Goal: Navigation & Orientation: Find specific page/section

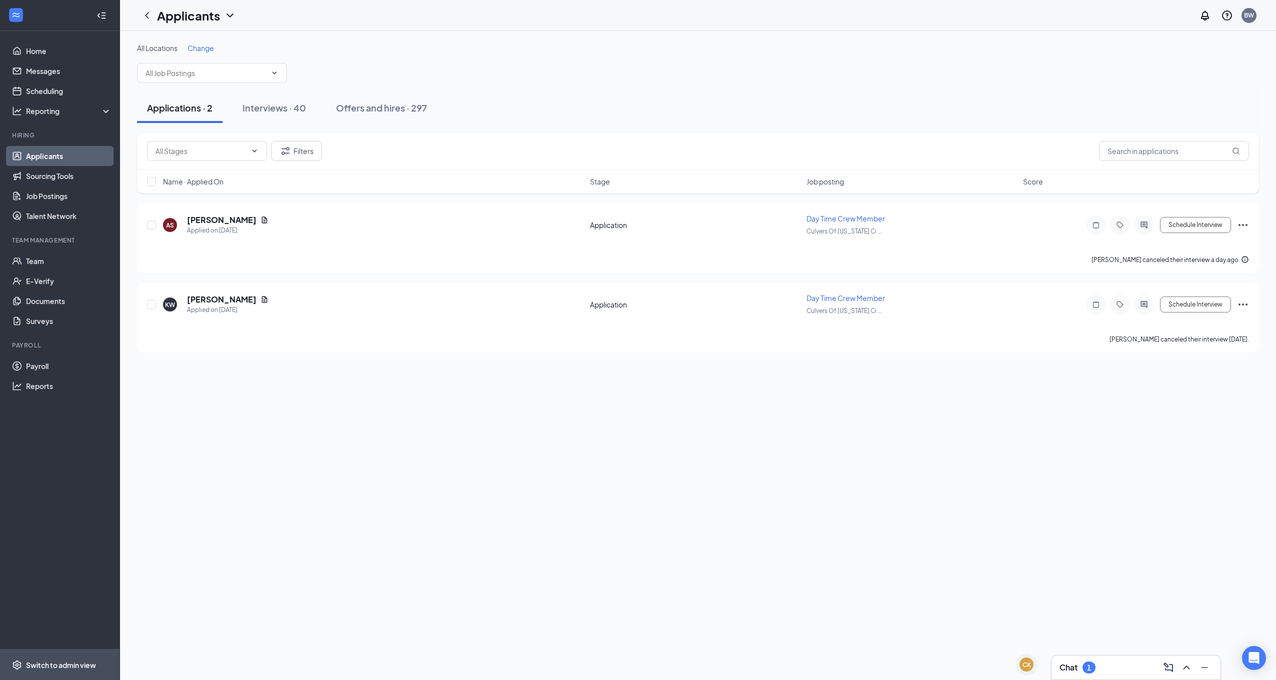
click at [100, 657] on span "Switch to admin view" at bounding box center [68, 664] width 85 height 30
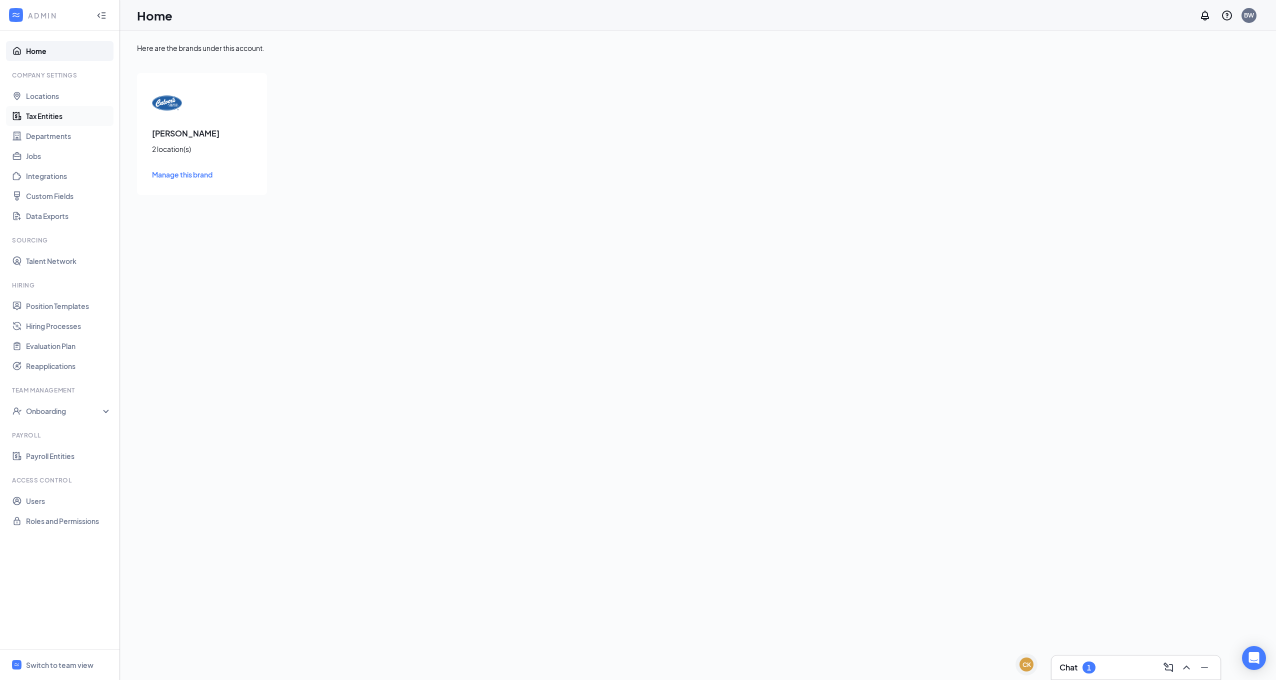
click at [48, 110] on link "Tax Entities" at bounding box center [68, 116] width 85 height 20
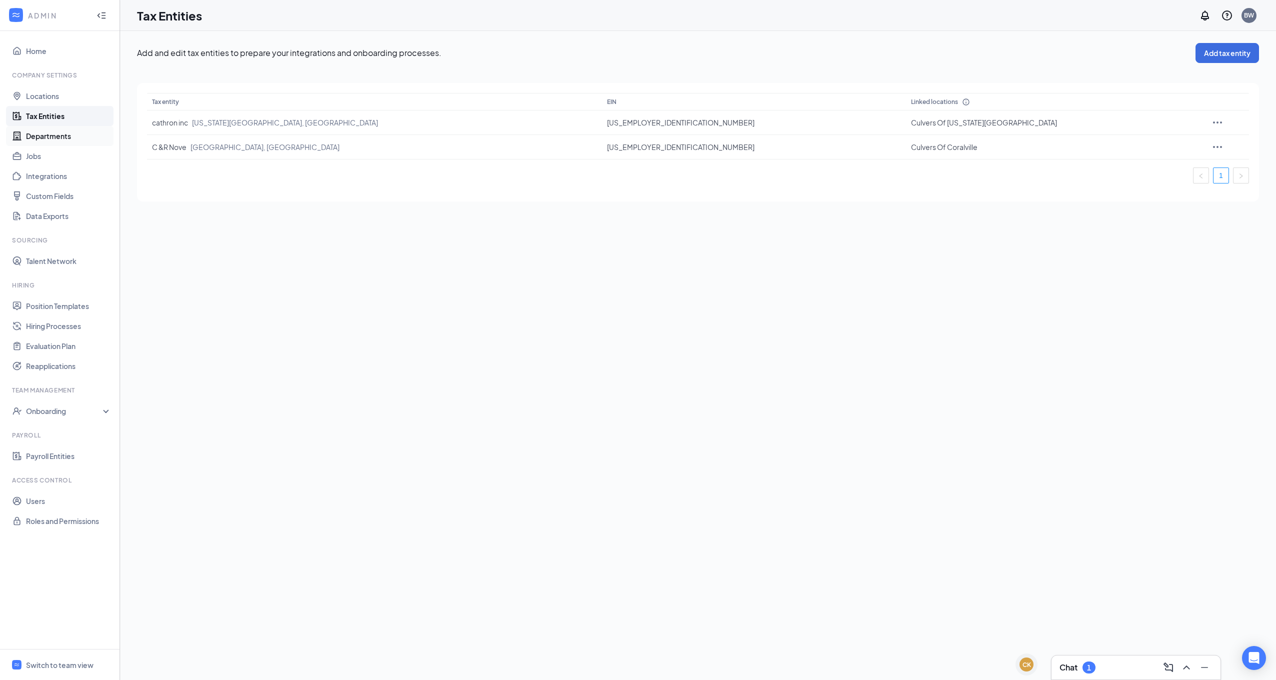
click at [60, 143] on link "Departments" at bounding box center [68, 136] width 85 height 20
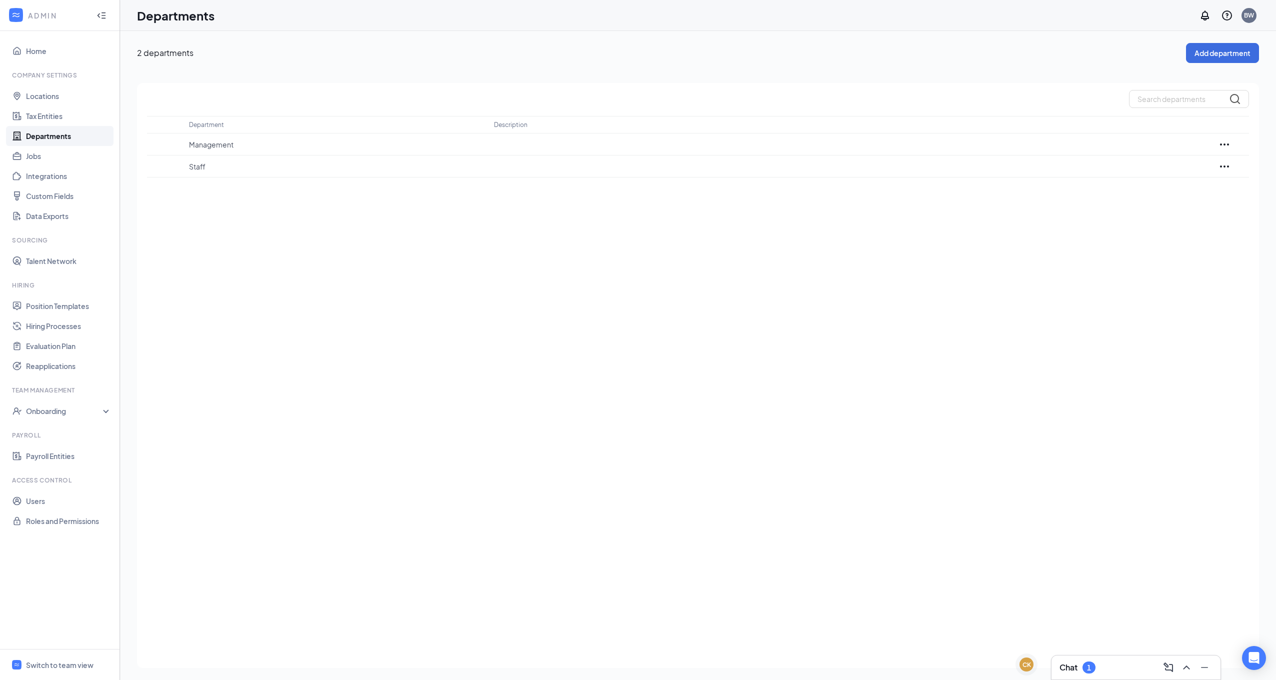
click at [1101, 665] on div "Chat 1" at bounding box center [1135, 667] width 153 height 16
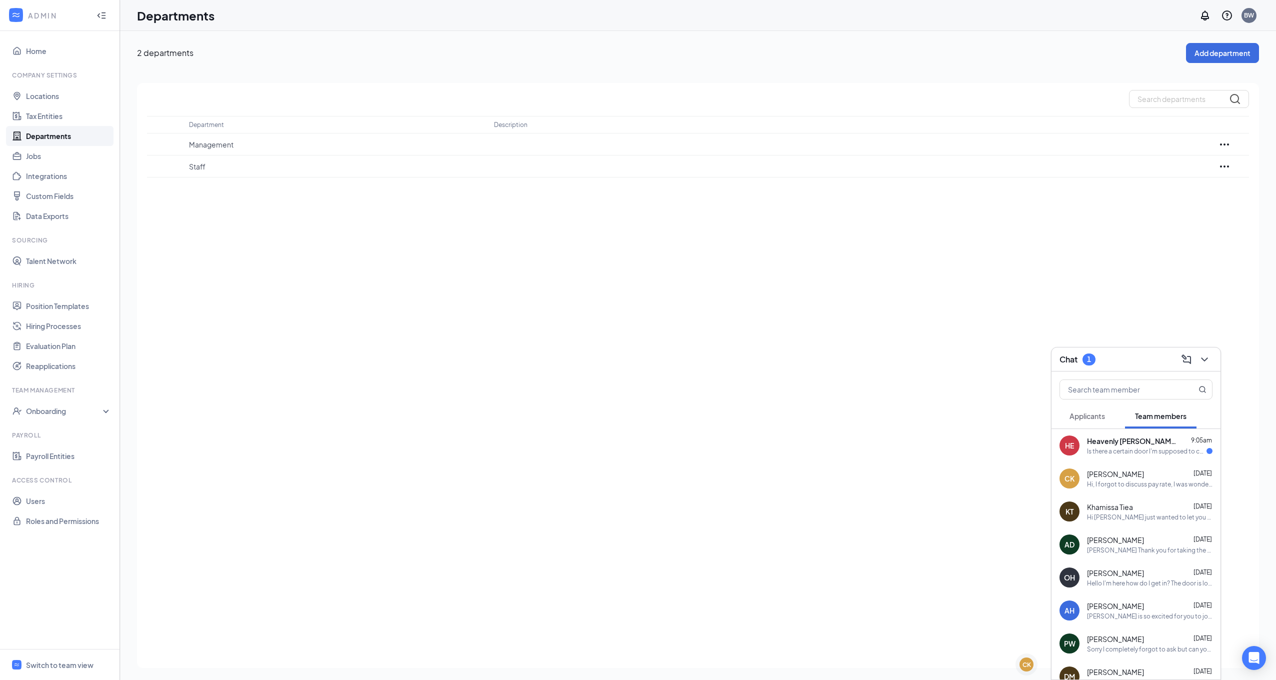
click at [1138, 458] on div "HE Heavenly Elliott 9:05am Is there a certain door I'm supposed to come in?" at bounding box center [1135, 445] width 169 height 33
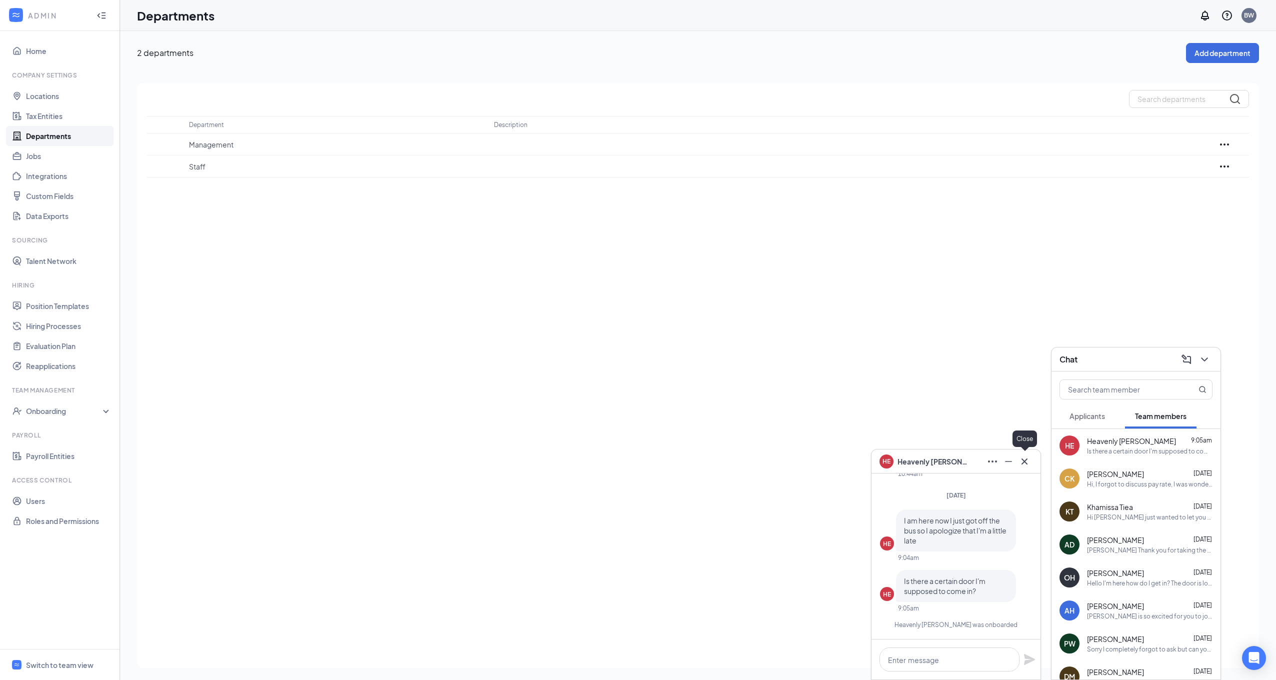
click at [1030, 455] on button at bounding box center [1024, 461] width 16 height 16
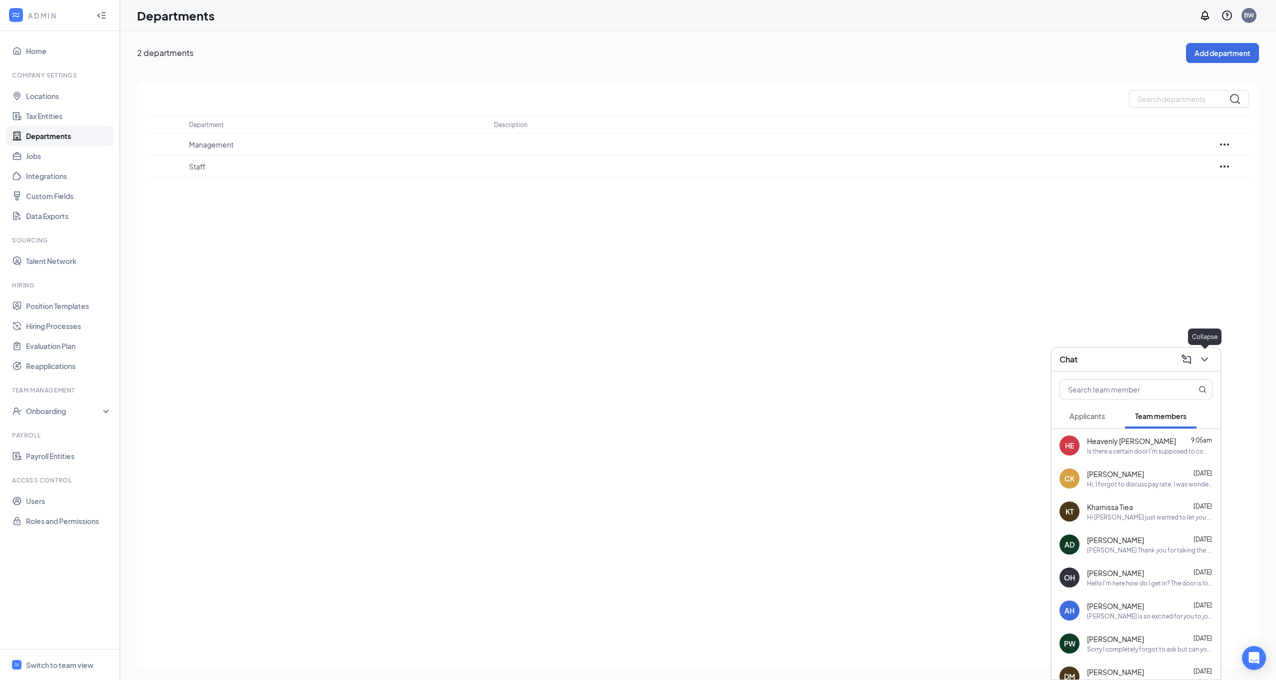
click at [1201, 359] on icon "ChevronDown" at bounding box center [1204, 359] width 12 height 12
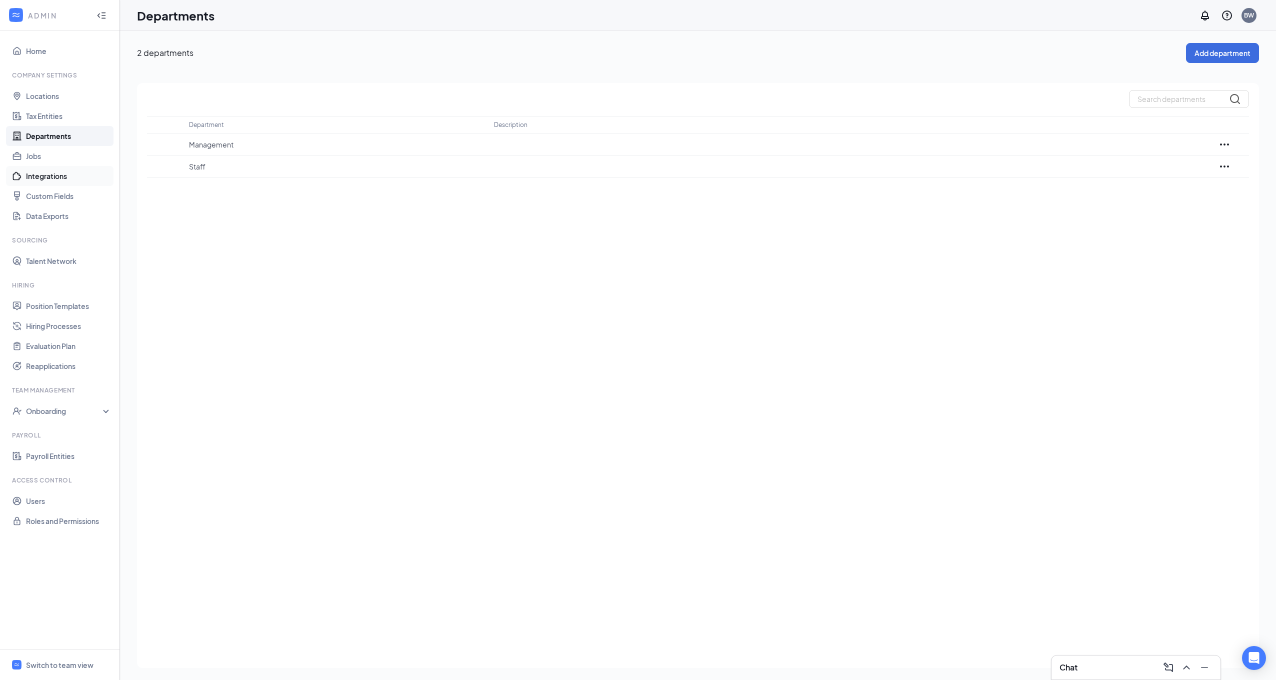
click at [62, 176] on link "Integrations" at bounding box center [68, 176] width 85 height 20
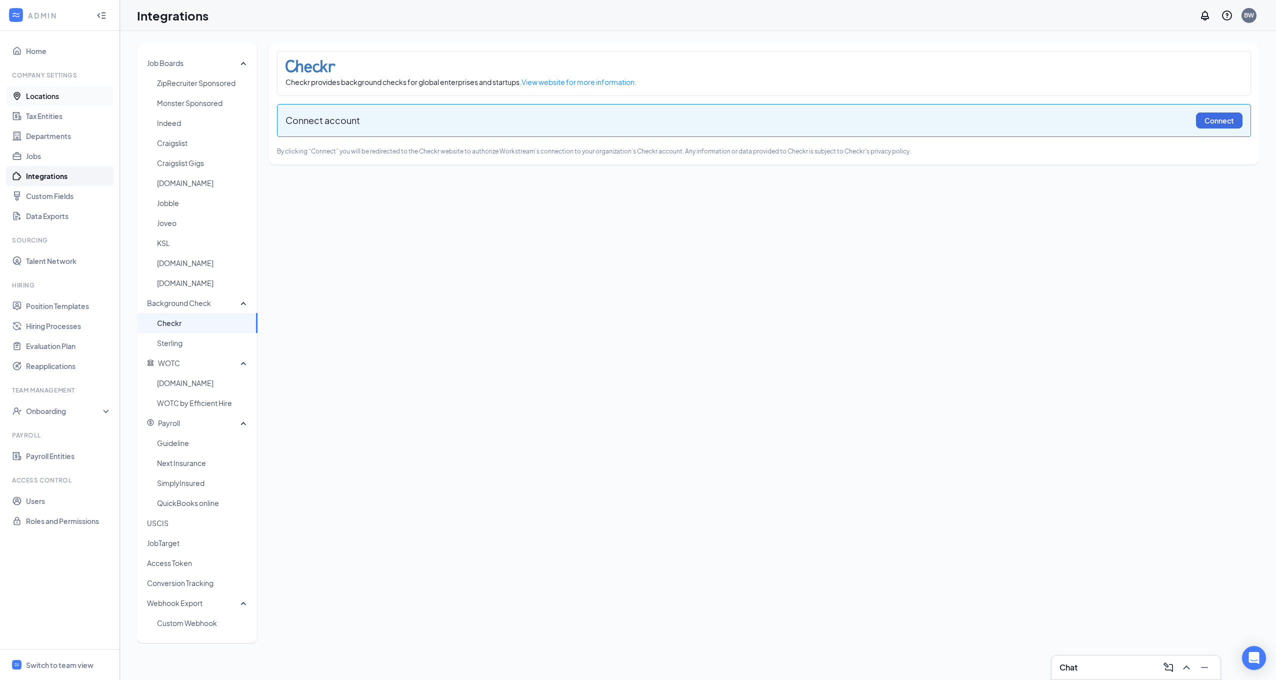
click at [50, 93] on link "Locations" at bounding box center [68, 96] width 85 height 20
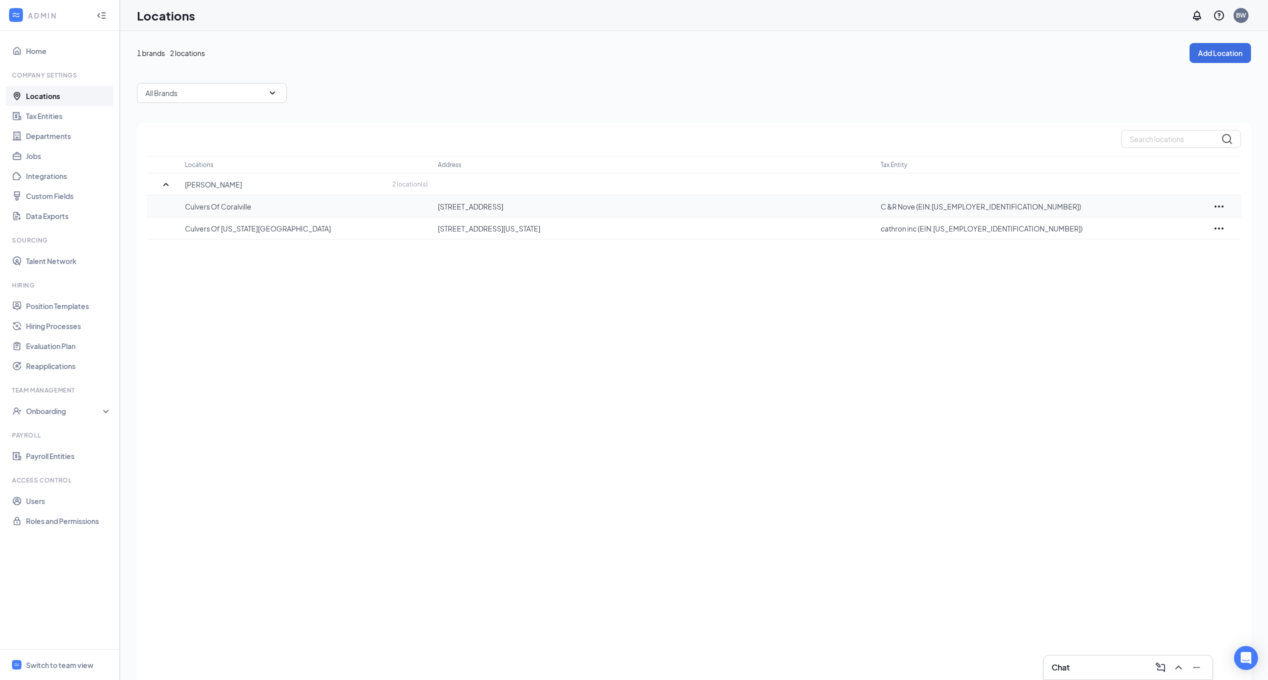
click at [223, 213] on td "Culvers Of Coralville" at bounding box center [311, 206] width 253 height 22
click at [223, 207] on p "Culvers Of Coralville" at bounding box center [306, 206] width 243 height 10
click at [232, 88] on div "All Brands" at bounding box center [212, 93] width 150 height 20
click at [417, 76] on div "1 brands 2 locations Add Location All Brands All Brands Culver's Locations Addr…" at bounding box center [694, 375] width 1114 height 665
drag, startPoint x: 179, startPoint y: 317, endPoint x: 179, endPoint y: 323, distance: 5.5
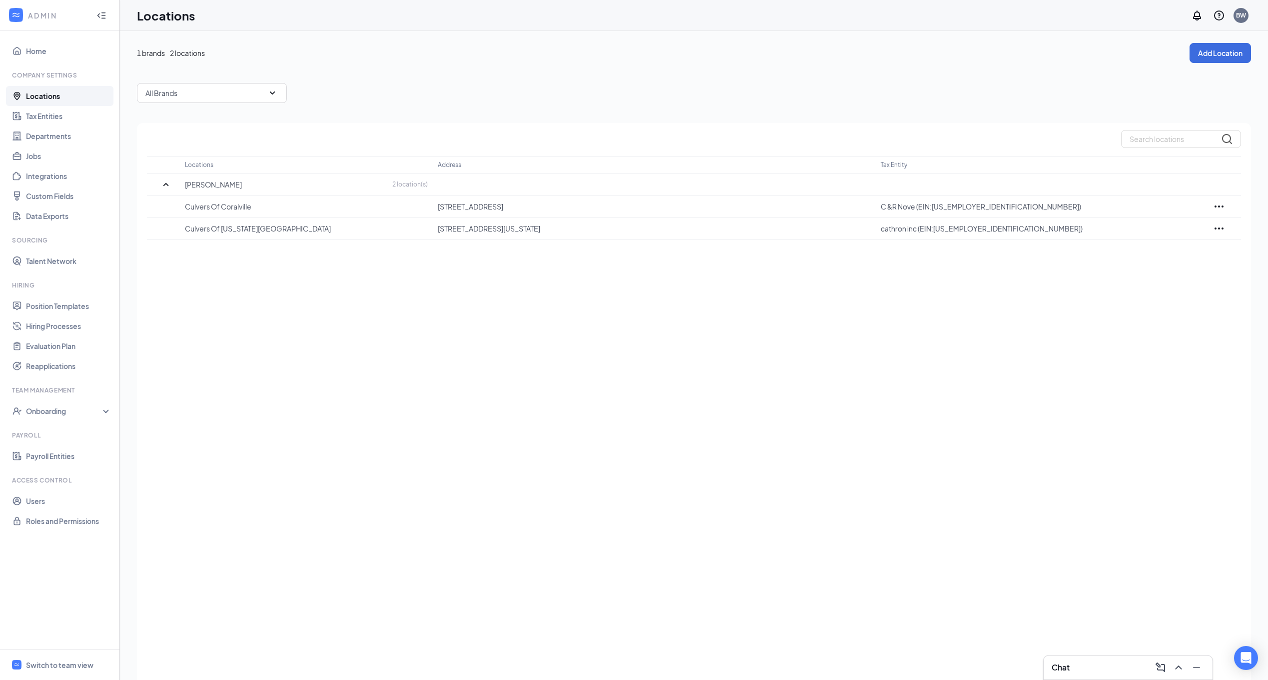
click at [180, 321] on div "Locations Address Tax Entity Culver's 2 location(s) Culvers Of Coralville 2591 …" at bounding box center [694, 415] width 1114 height 585
click at [108, 417] on div "Onboarding" at bounding box center [60, 411] width 120 height 20
click at [51, 117] on link "Tax Entities" at bounding box center [68, 116] width 85 height 20
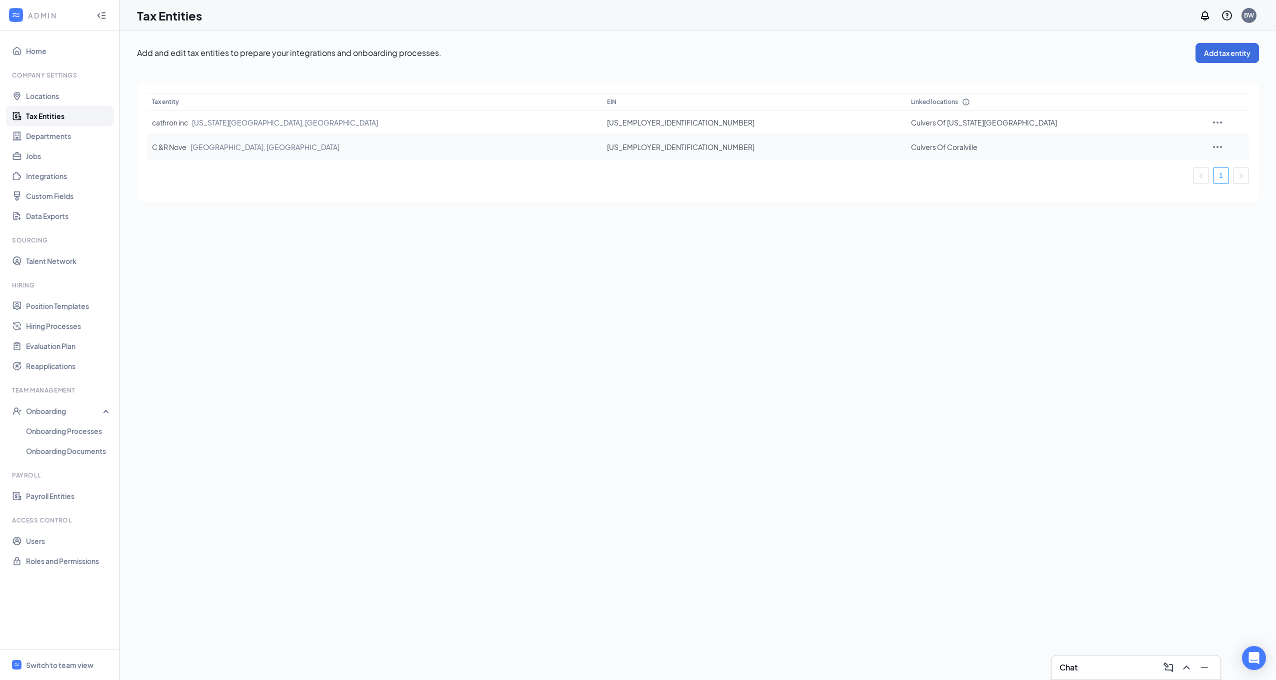
drag, startPoint x: 189, startPoint y: 143, endPoint x: 181, endPoint y: 146, distance: 8.5
click at [189, 144] on span "[GEOGRAPHIC_DATA], [GEOGRAPHIC_DATA]" at bounding box center [262, 146] width 153 height 9
click at [1213, 123] on icon "Ellipses" at bounding box center [1217, 122] width 9 height 2
click at [1185, 148] on span "Edit entity details" at bounding box center [1207, 143] width 95 height 11
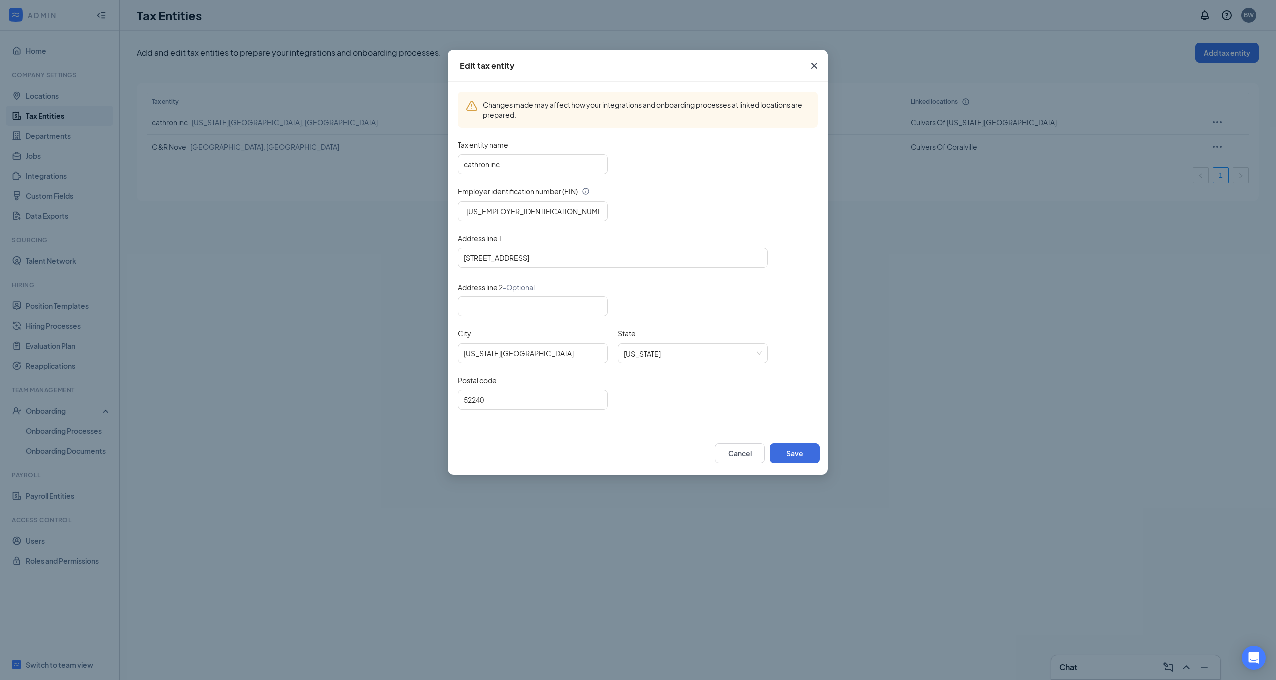
click at [820, 63] on icon "Cross" at bounding box center [814, 66] width 12 height 12
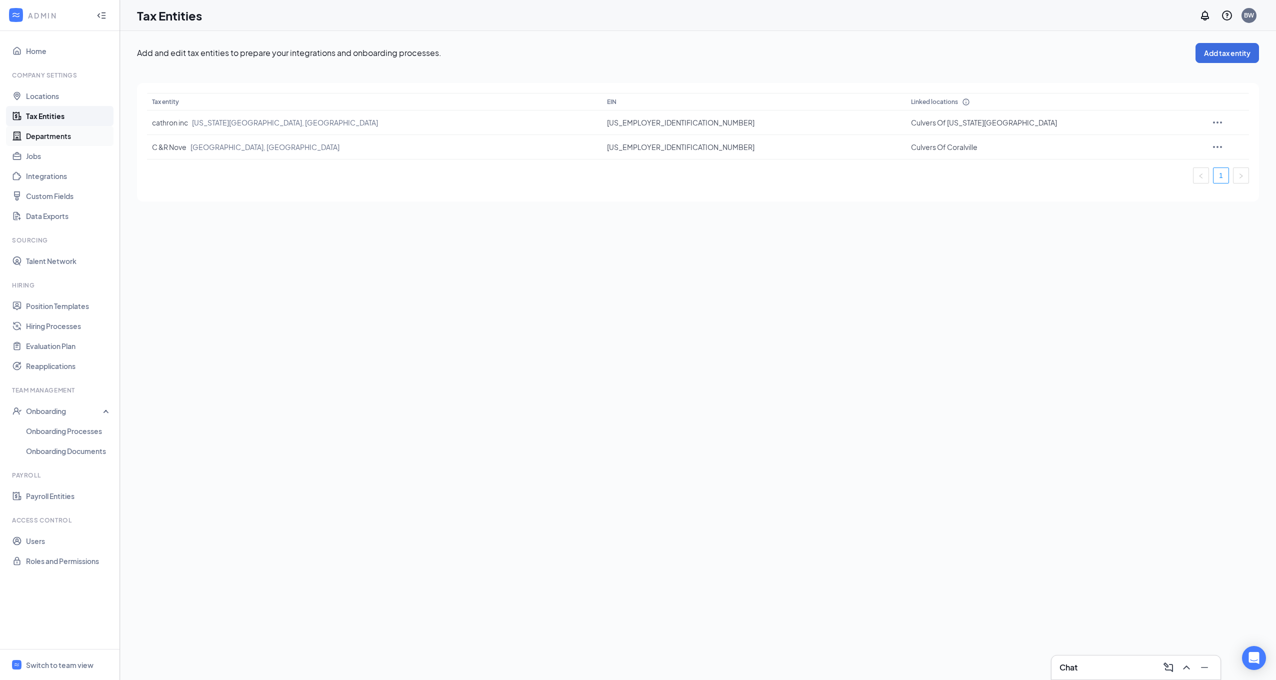
click at [84, 139] on link "Departments" at bounding box center [68, 136] width 85 height 20
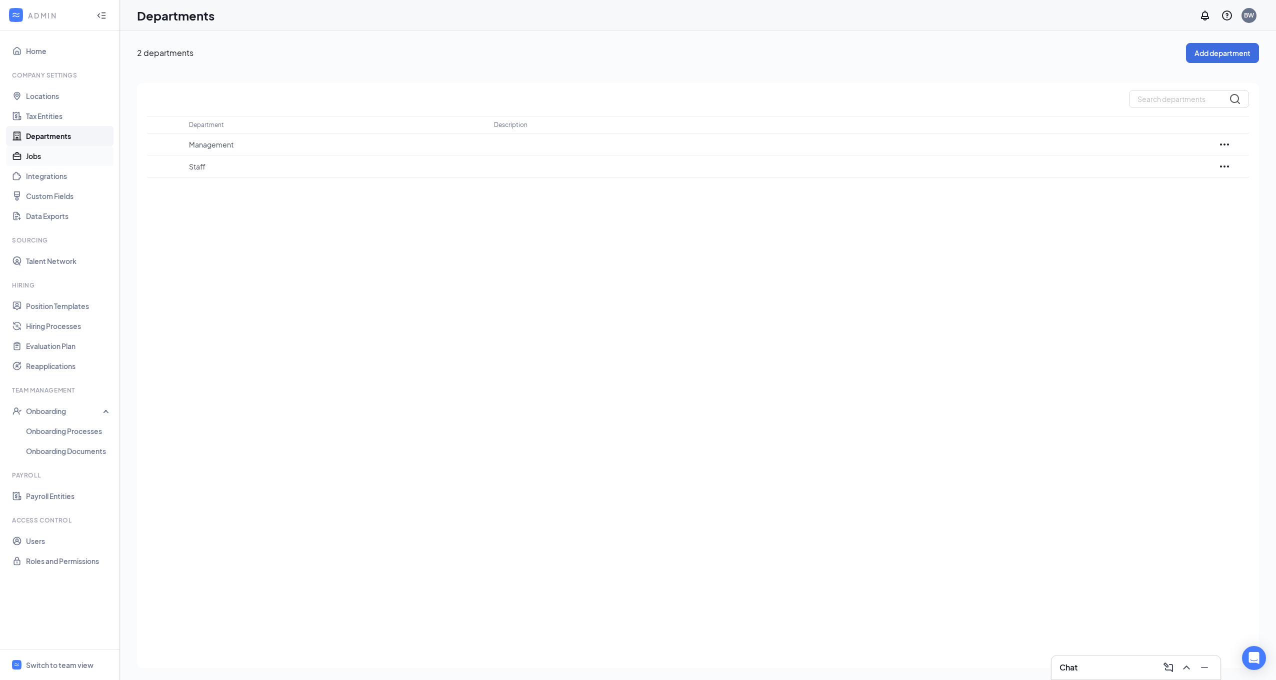
click at [61, 156] on link "Jobs" at bounding box center [68, 156] width 85 height 20
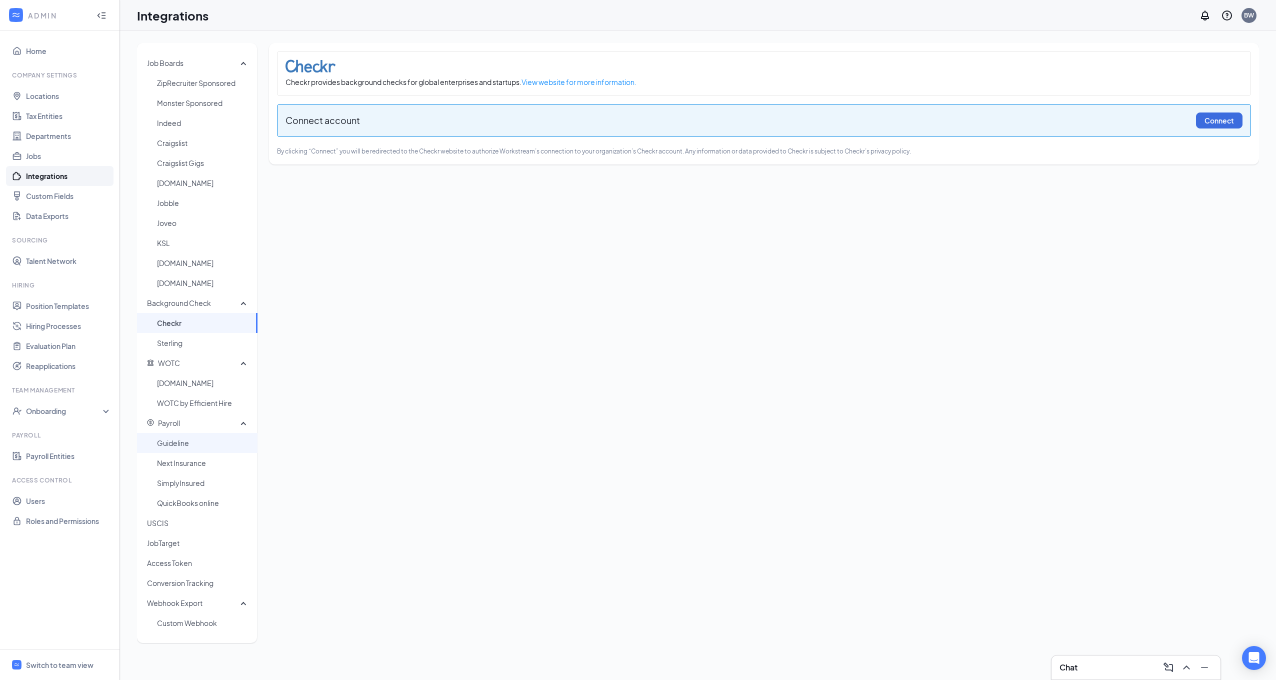
click at [204, 447] on span "Guideline" at bounding box center [203, 443] width 92 height 20
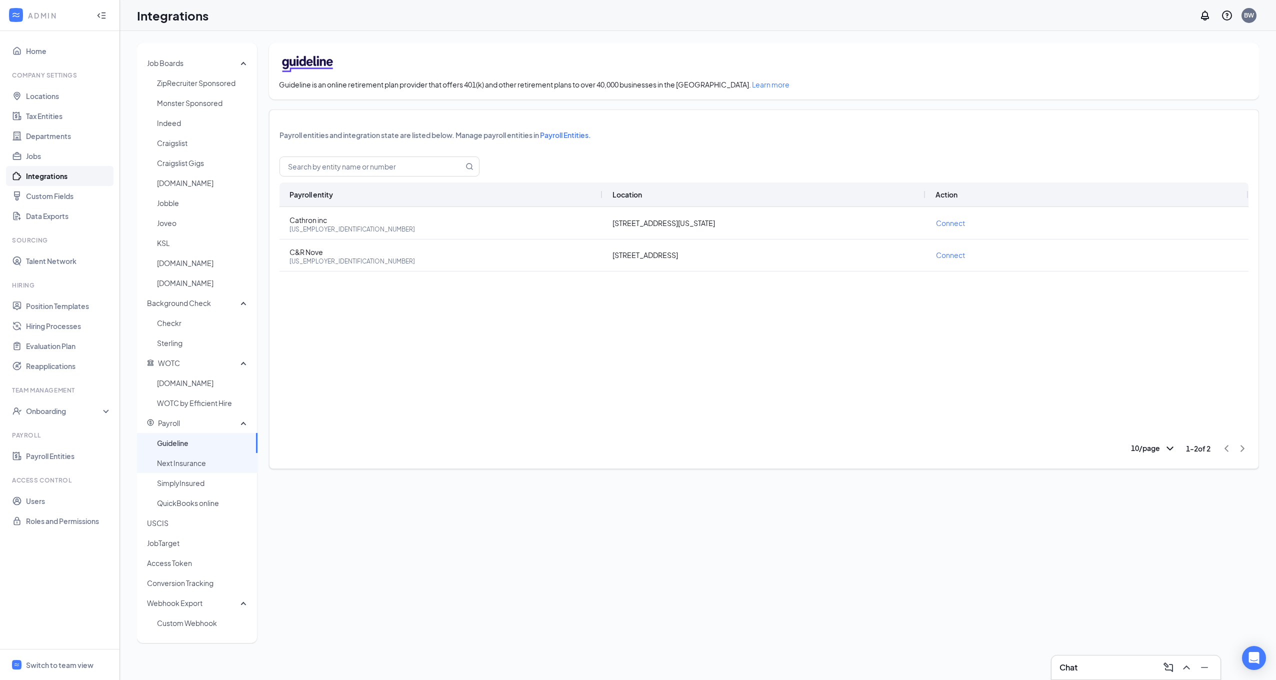
click at [222, 458] on span "Next Insurance" at bounding box center [203, 463] width 92 height 20
click at [199, 445] on span "Guideline" at bounding box center [203, 443] width 92 height 20
click at [220, 378] on span "[DOMAIN_NAME]" at bounding box center [203, 383] width 92 height 20
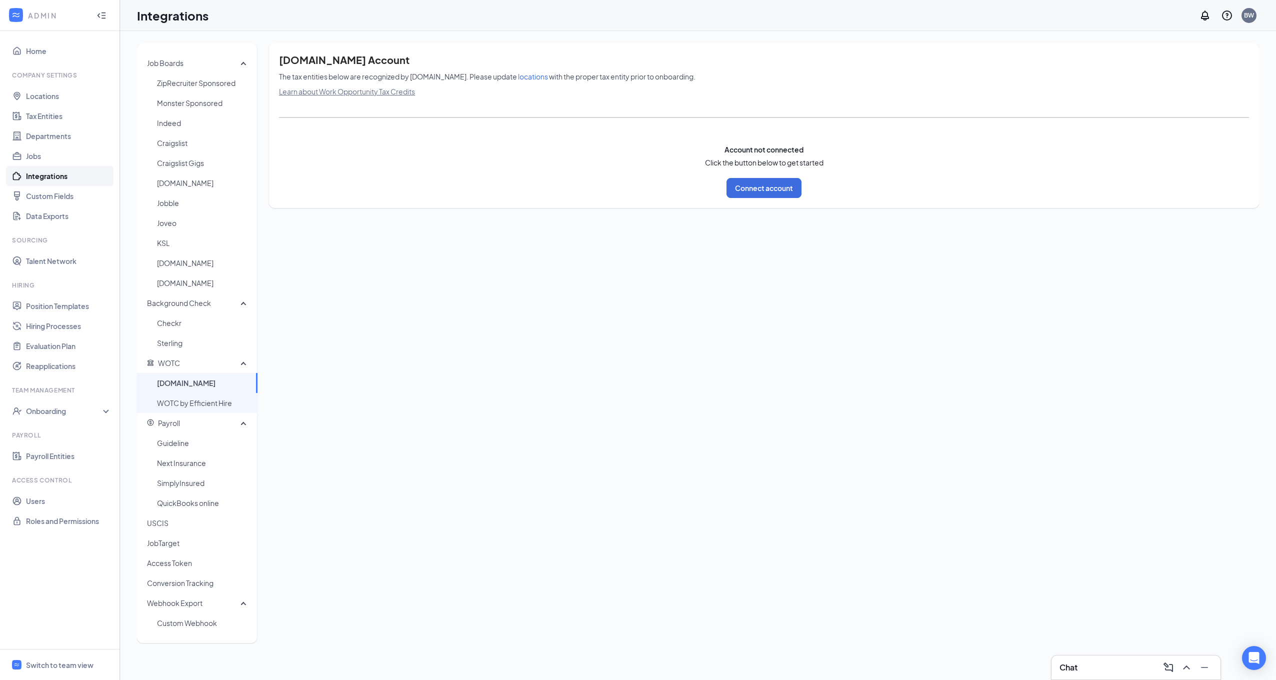
click at [212, 397] on span "WOTC by Efficient Hire" at bounding box center [203, 403] width 92 height 20
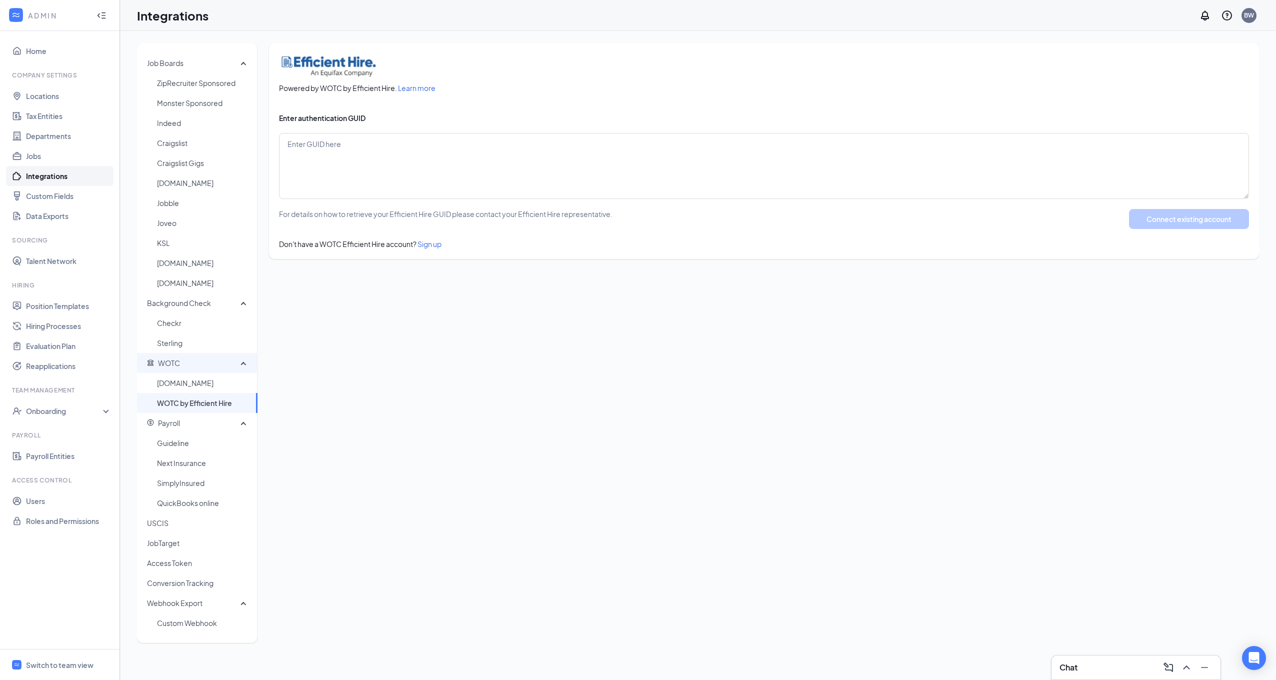
click at [208, 372] on span "WOTC" at bounding box center [193, 363] width 93 height 20
click at [201, 441] on span "Guideline" at bounding box center [203, 443] width 92 height 20
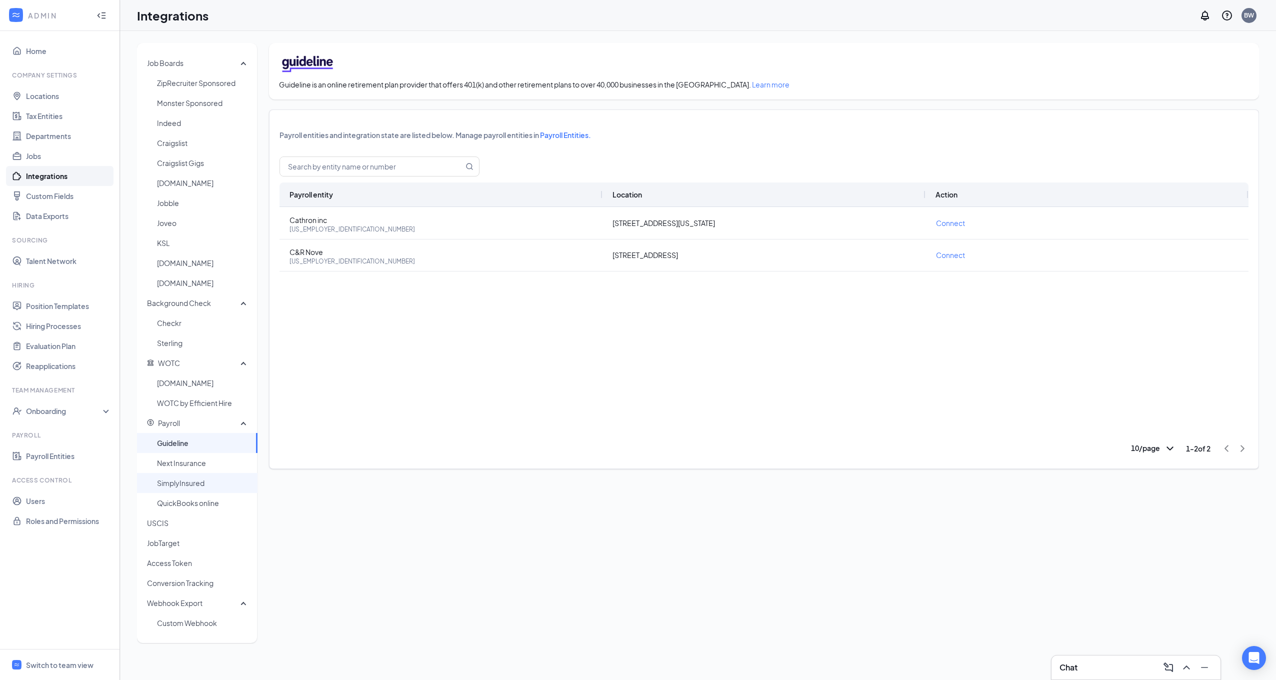
click at [204, 478] on span "SimplyInsured" at bounding box center [203, 483] width 92 height 20
click at [200, 464] on span "Next Insurance" at bounding box center [203, 463] width 92 height 20
click at [209, 494] on span "QuickBooks online" at bounding box center [203, 503] width 92 height 20
drag, startPoint x: 209, startPoint y: 494, endPoint x: 191, endPoint y: 483, distance: 20.7
click at [191, 484] on span "SimplyInsured" at bounding box center [203, 483] width 92 height 20
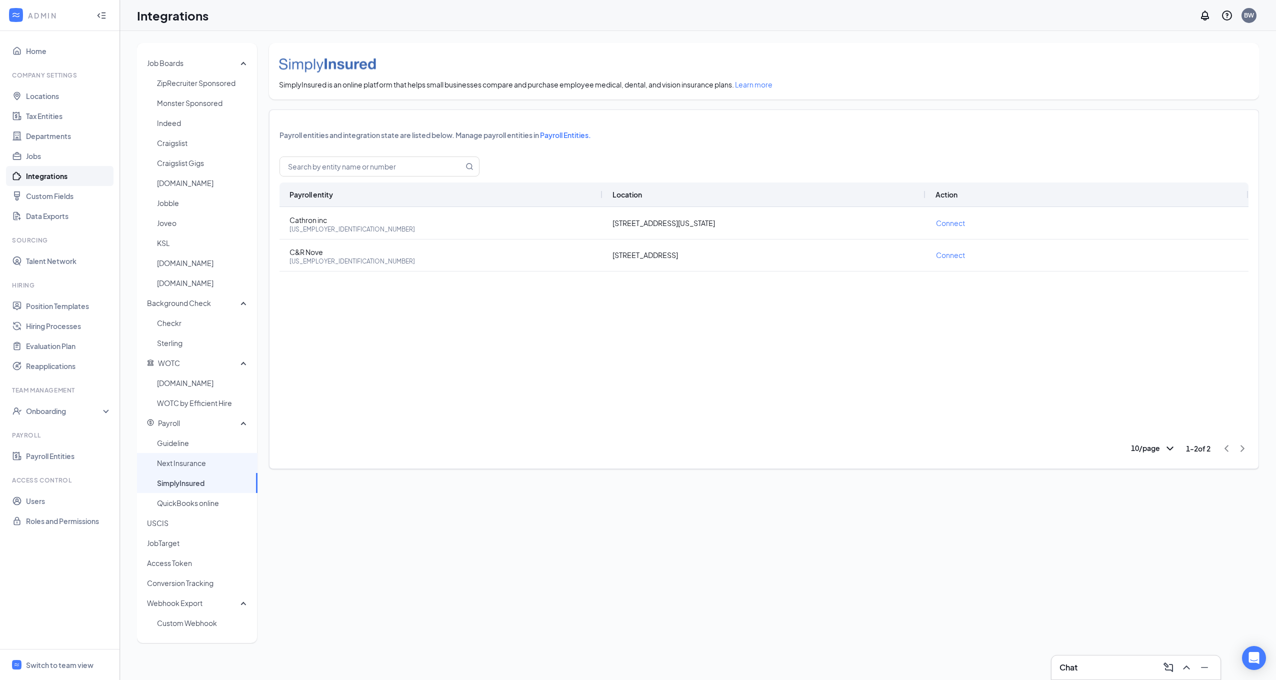
click at [192, 469] on span "Next Insurance" at bounding box center [203, 463] width 92 height 20
click at [56, 197] on link "Custom Fields" at bounding box center [68, 196] width 85 height 20
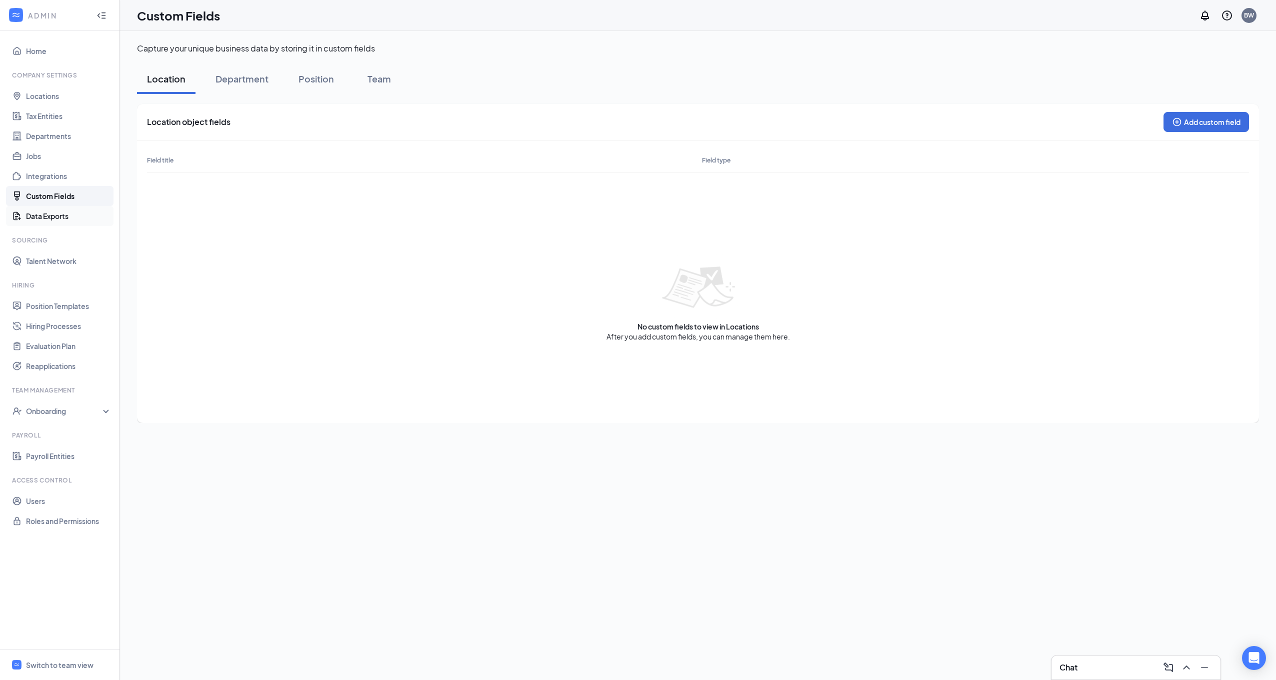
click at [57, 214] on link "Data Exports" at bounding box center [68, 216] width 85 height 20
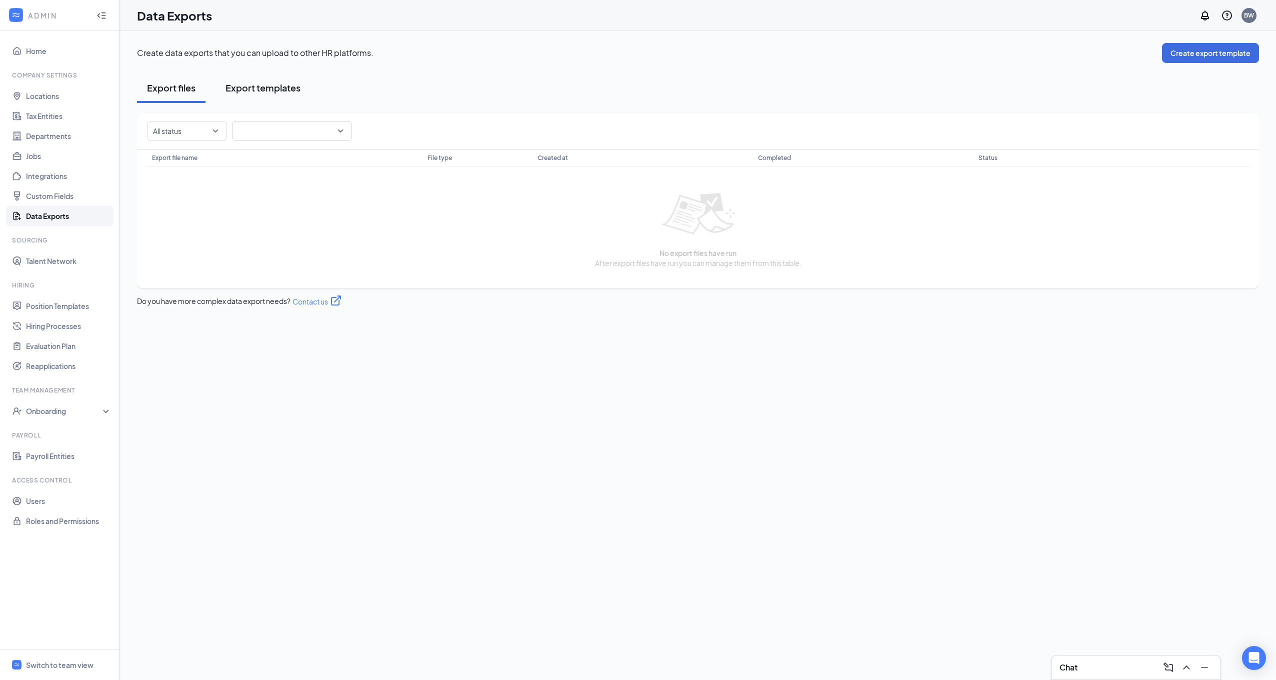
click at [236, 86] on div "Export templates" at bounding box center [262, 87] width 75 height 12
click at [190, 81] on button "Export files" at bounding box center [171, 88] width 68 height 30
click at [81, 309] on link "Position Templates" at bounding box center [68, 306] width 85 height 20
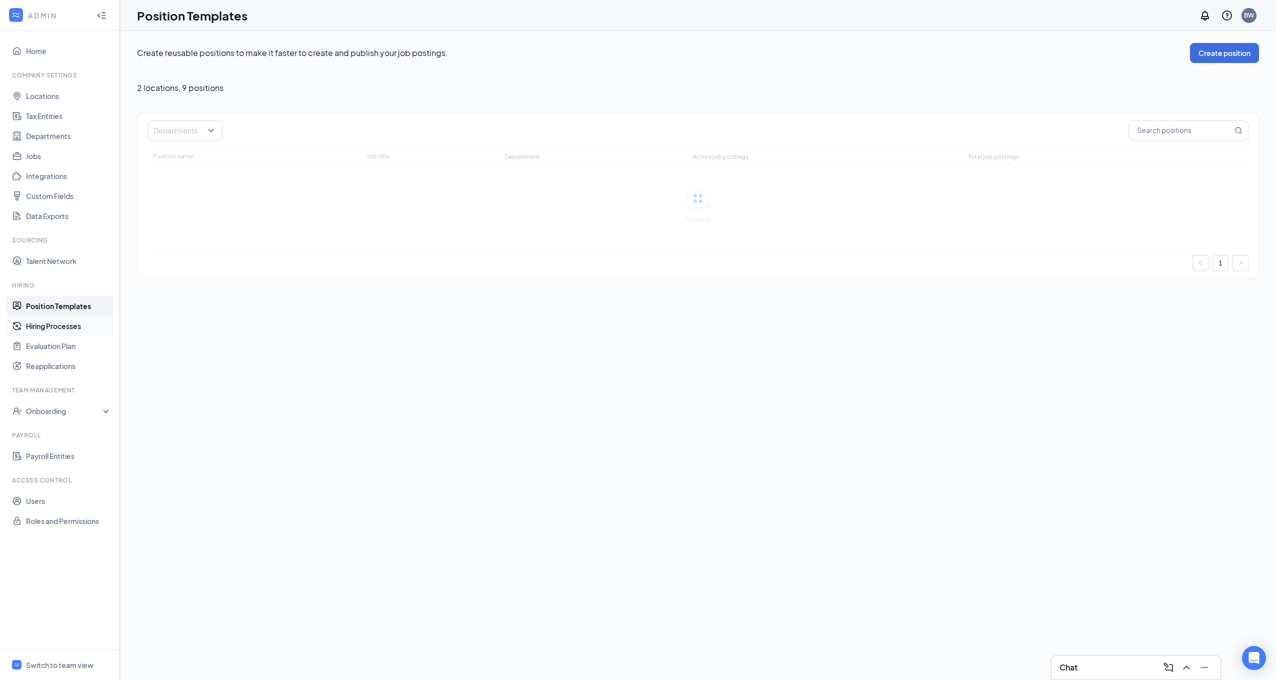
click at [74, 323] on link "Hiring Processes" at bounding box center [68, 326] width 85 height 20
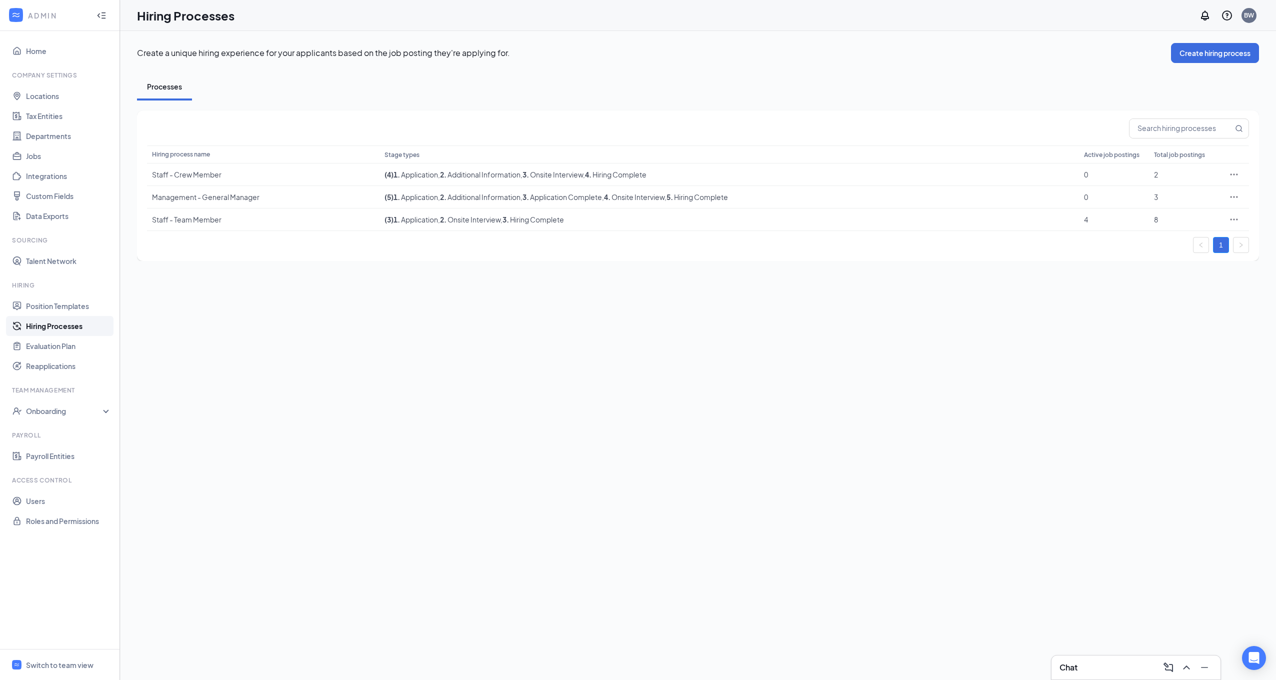
click at [80, 333] on link "Hiring Processes" at bounding box center [68, 326] width 85 height 20
click at [79, 343] on link "Evaluation Plan" at bounding box center [68, 346] width 85 height 20
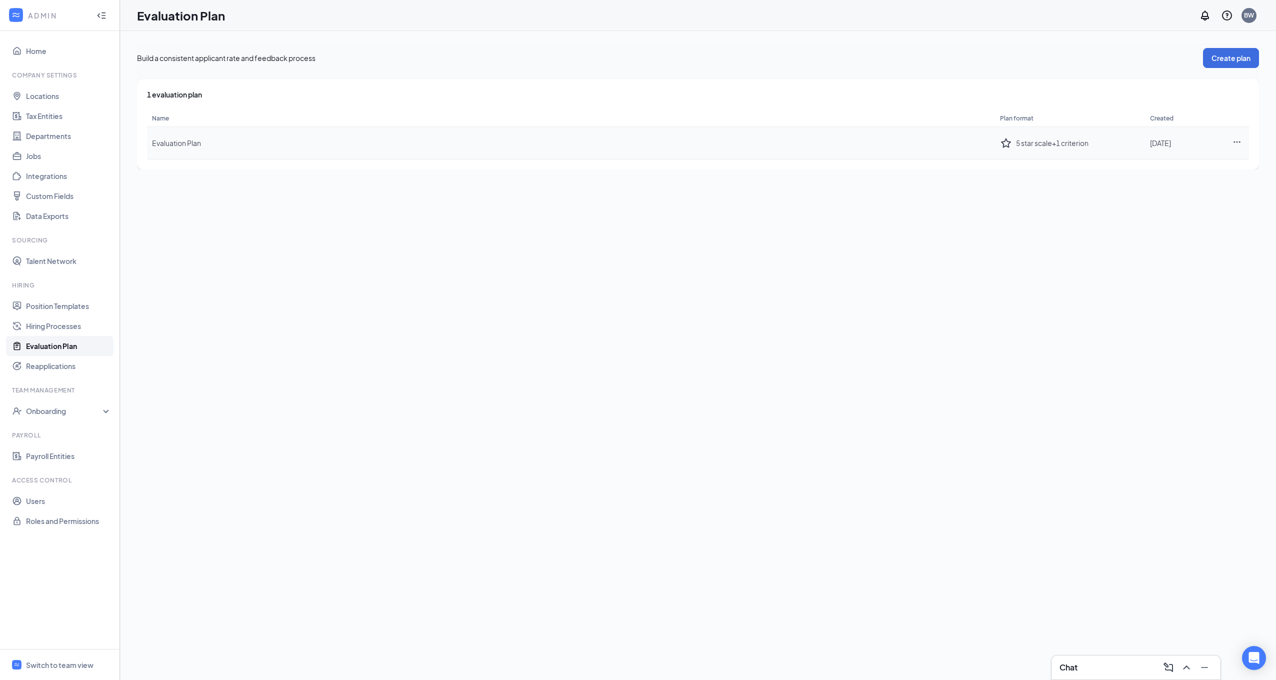
click at [171, 148] on td "Evaluation Plan" at bounding box center [571, 143] width 848 height 32
click at [1233, 145] on icon "Ellipses" at bounding box center [1236, 141] width 9 height 9
click at [1196, 166] on div "Edit plan" at bounding box center [1181, 163] width 108 height 10
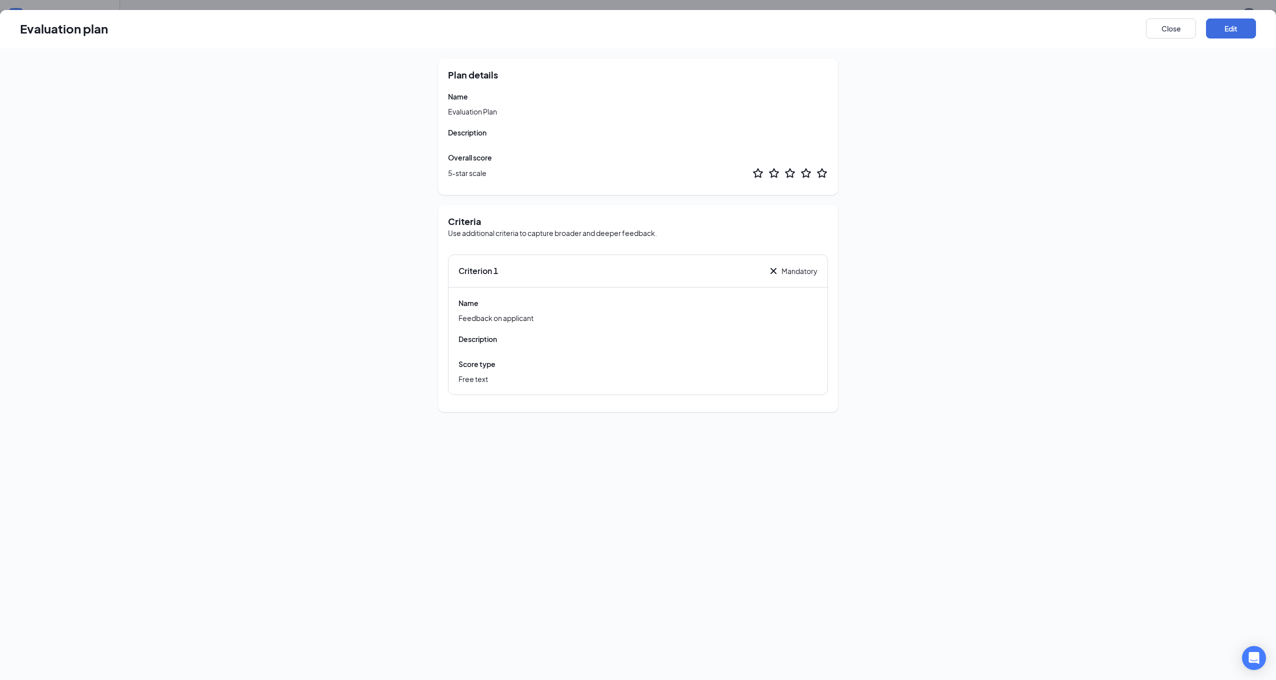
drag, startPoint x: 461, startPoint y: 240, endPoint x: 456, endPoint y: 234, distance: 7.8
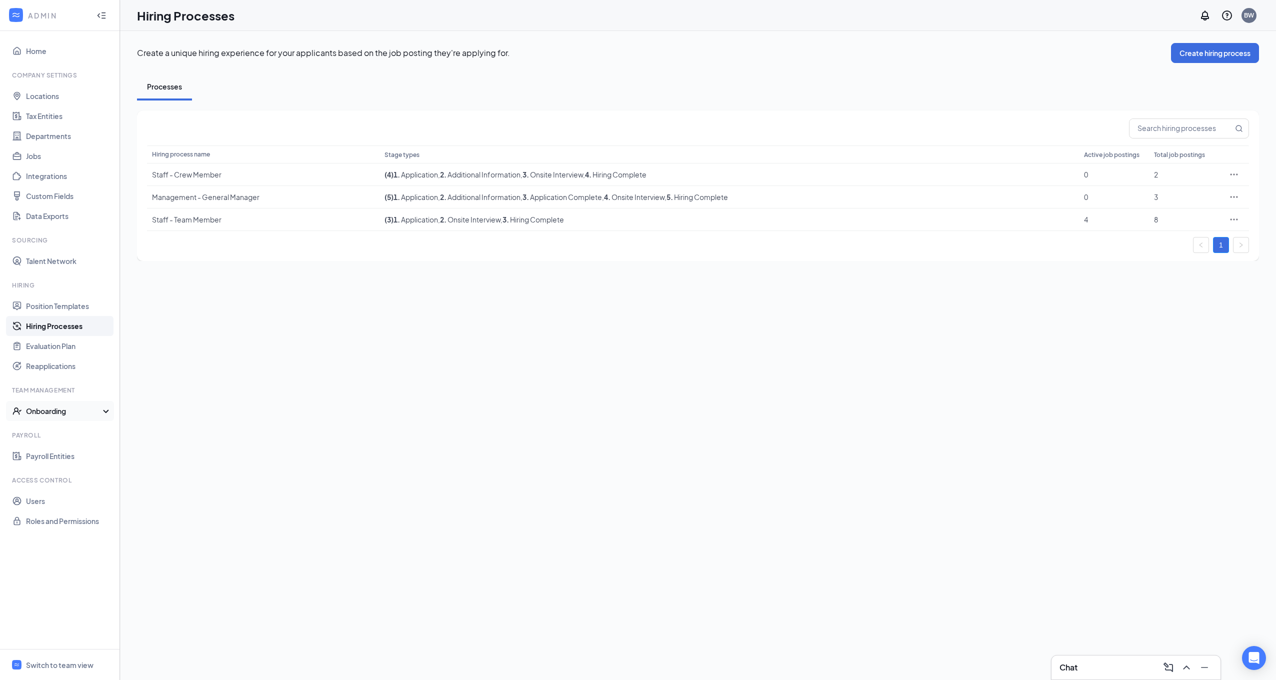
click at [74, 406] on div "Onboarding" at bounding box center [64, 411] width 77 height 10
click at [79, 431] on link "Onboarding Processes" at bounding box center [68, 431] width 85 height 20
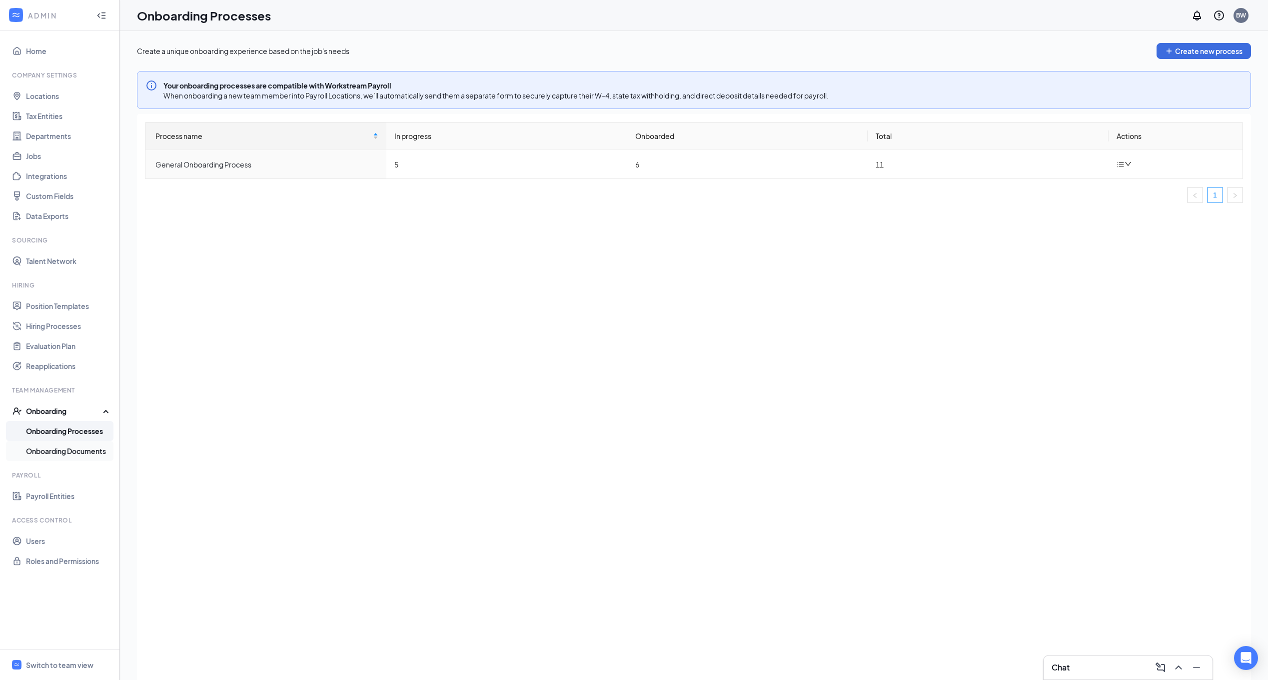
click at [82, 450] on link "Onboarding Documents" at bounding box center [68, 451] width 85 height 20
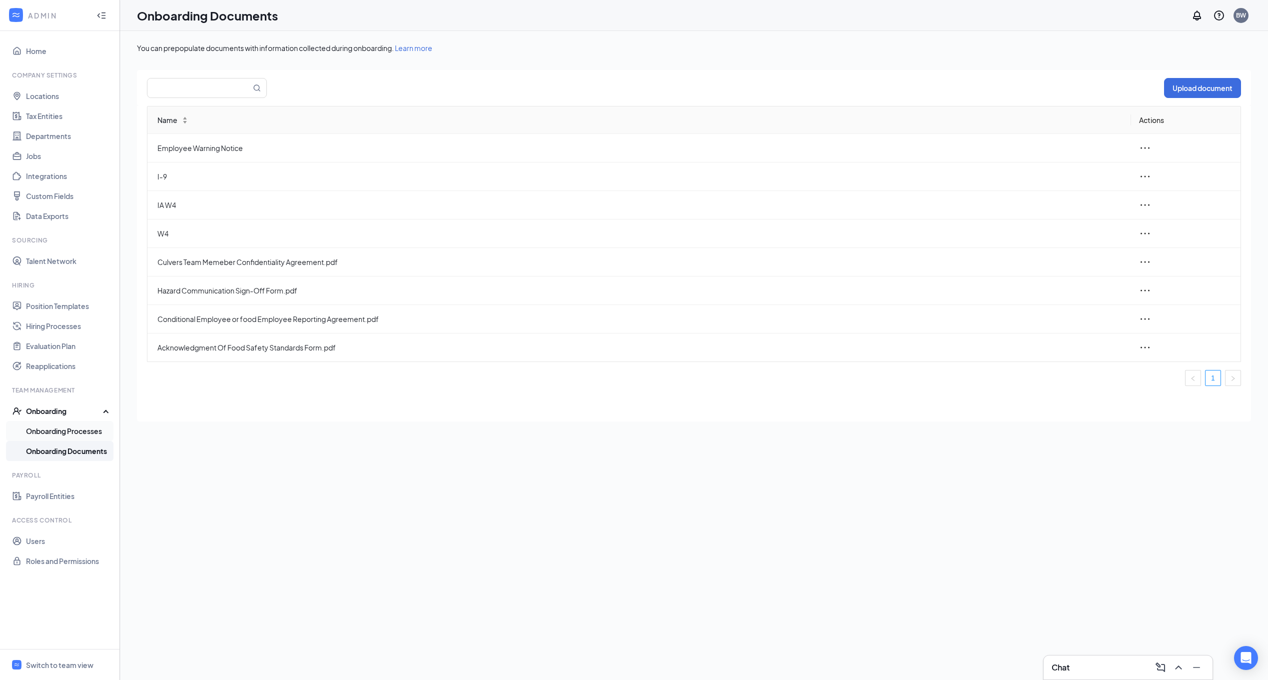
click at [75, 430] on link "Onboarding Processes" at bounding box center [68, 431] width 85 height 20
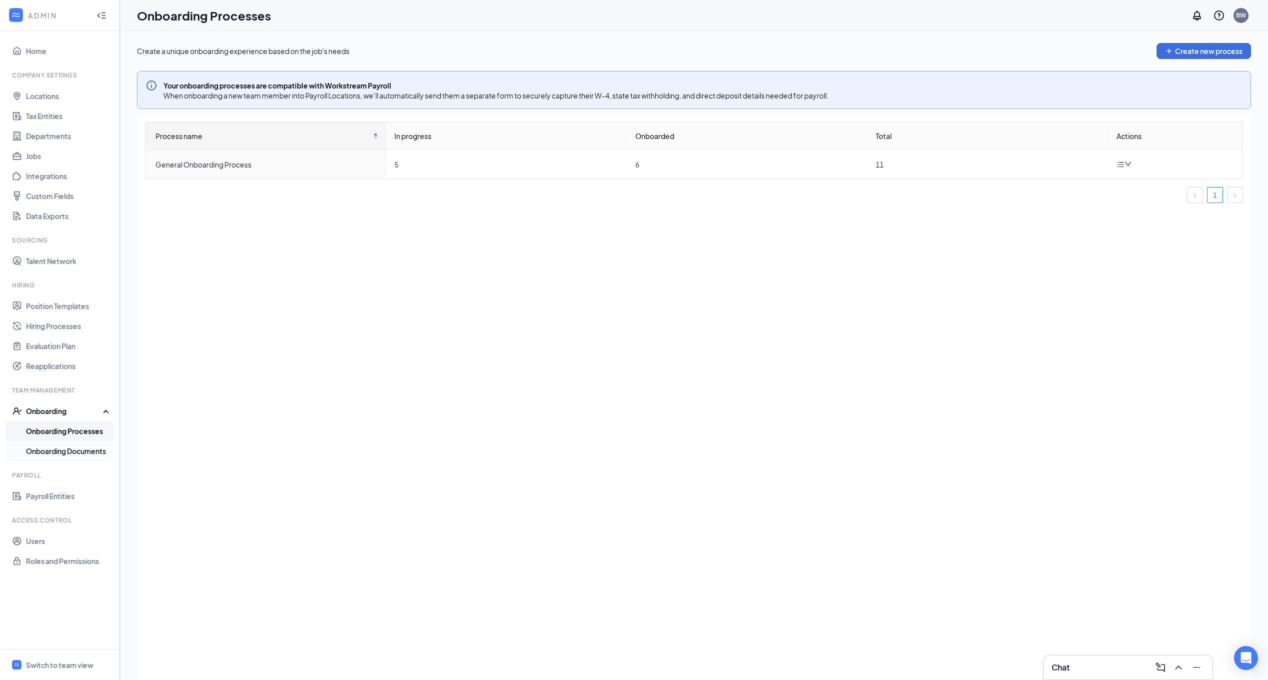
click at [81, 457] on link "Onboarding Documents" at bounding box center [68, 451] width 85 height 20
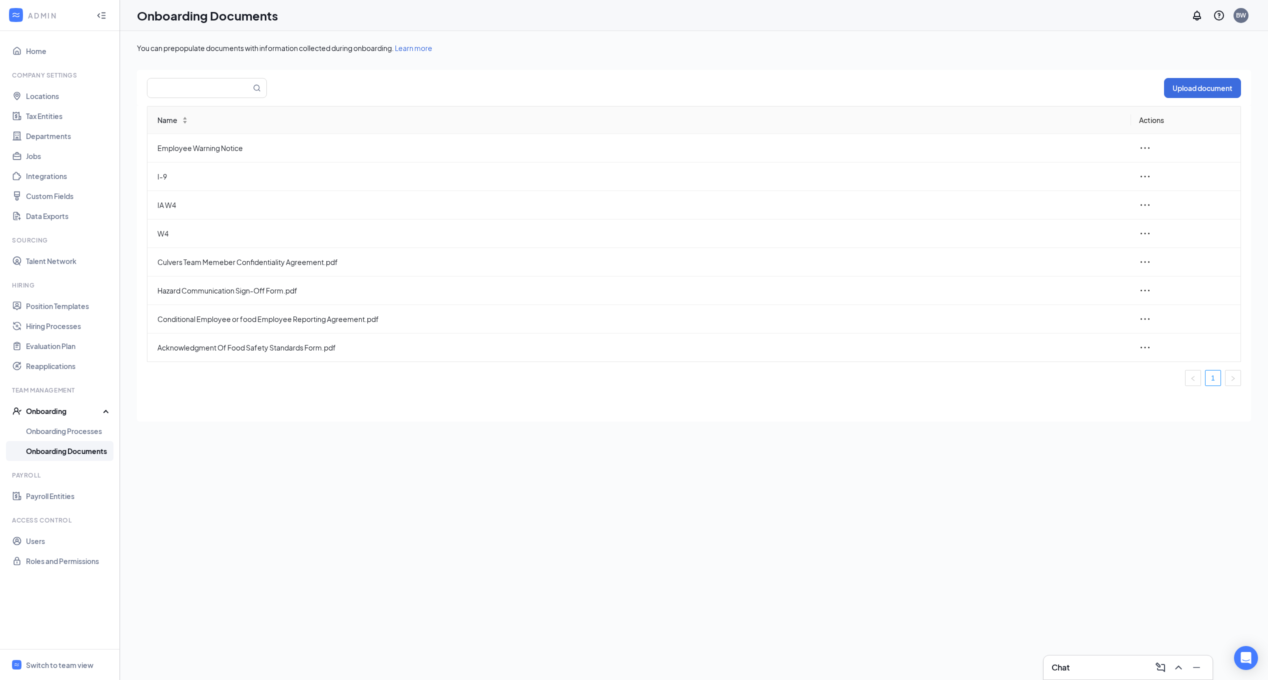
click at [45, 62] on ul "Home Company Settings Locations Tax Entities Departments Jobs Integrations Cust…" at bounding box center [59, 340] width 119 height 618
click at [45, 53] on link "Home" at bounding box center [68, 51] width 85 height 20
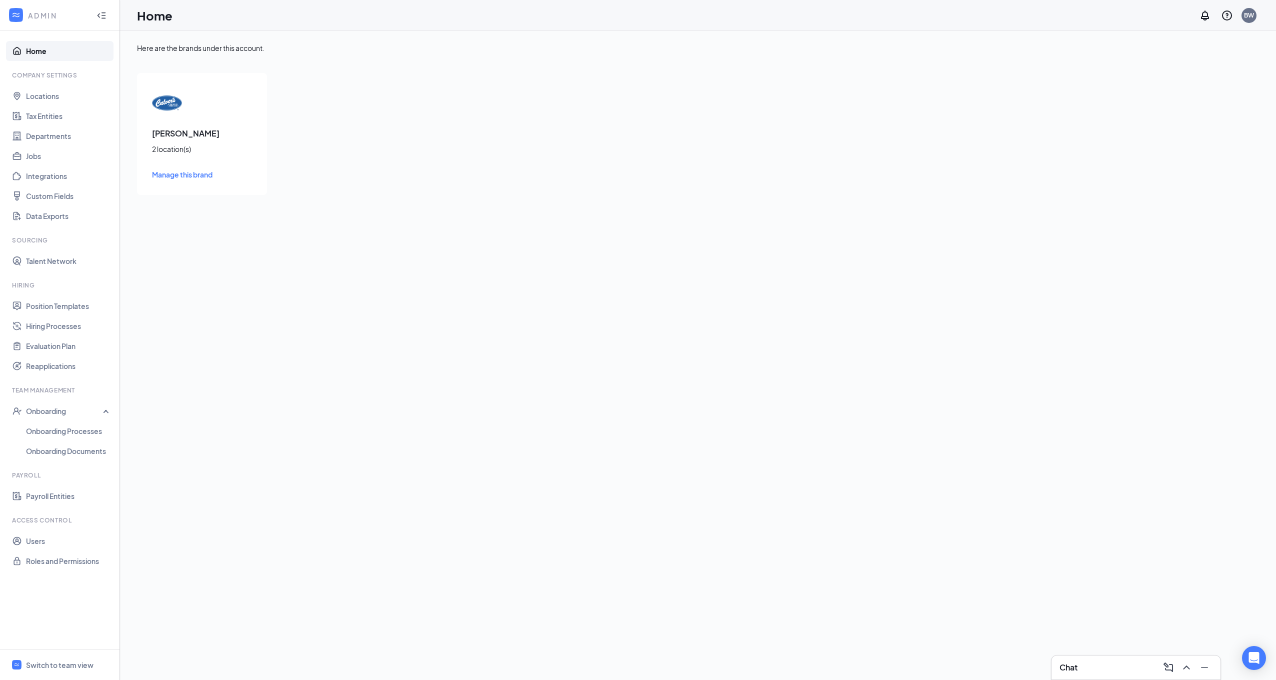
click at [151, 125] on div "[PERSON_NAME] 2 location(s) Manage this brand" at bounding box center [202, 134] width 130 height 122
click at [173, 166] on div "[PERSON_NAME] 2 location(s) Manage this brand" at bounding box center [202, 134] width 130 height 122
click at [186, 176] on span "Manage this brand" at bounding box center [182, 174] width 60 height 9
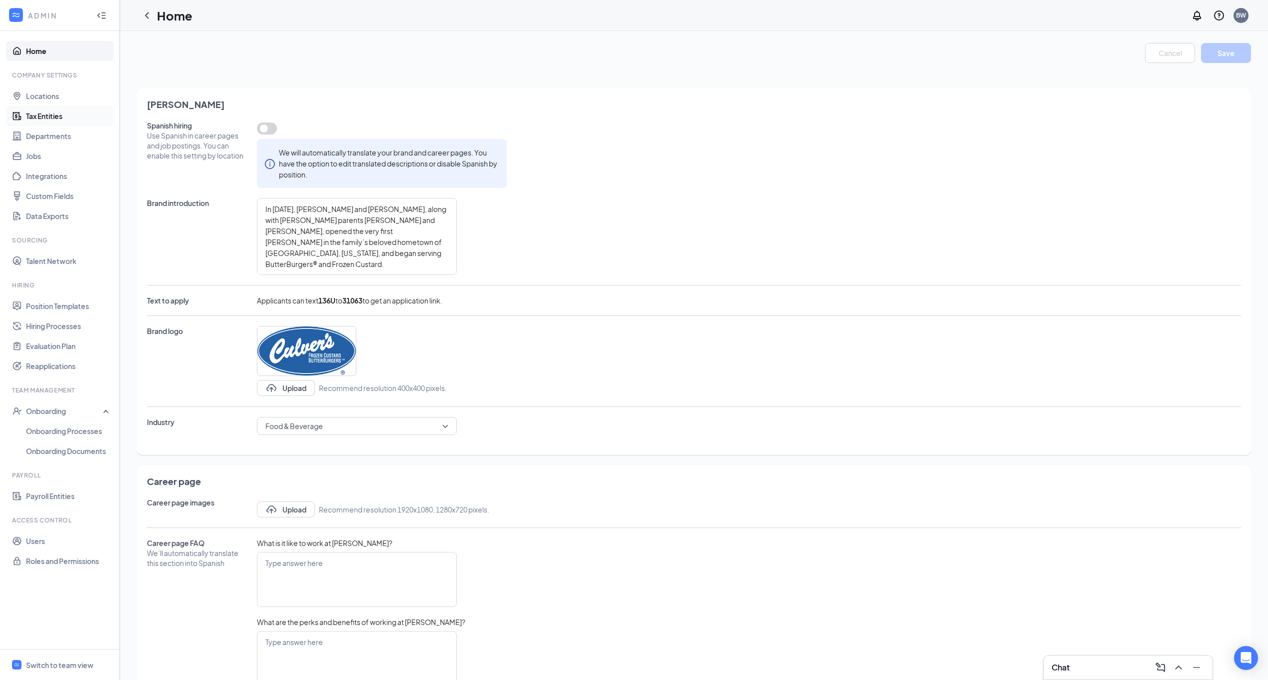
click at [58, 108] on link "Tax Entities" at bounding box center [68, 116] width 85 height 20
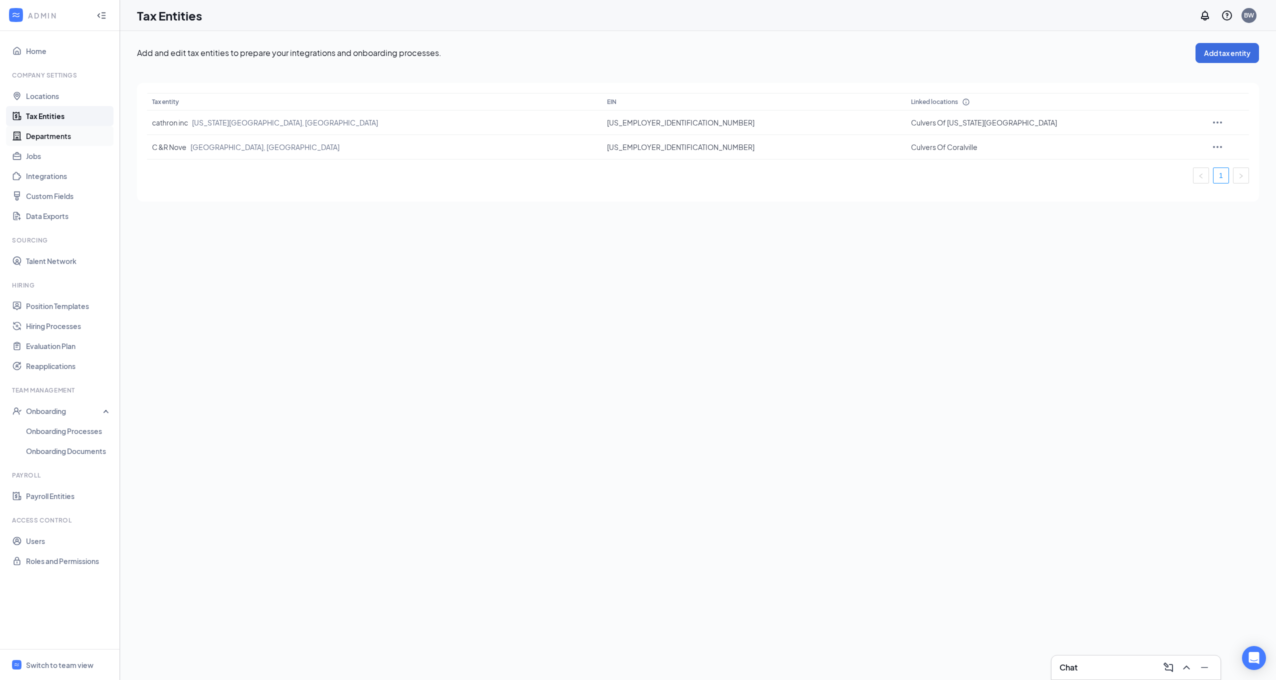
click at [80, 132] on link "Departments" at bounding box center [68, 136] width 85 height 20
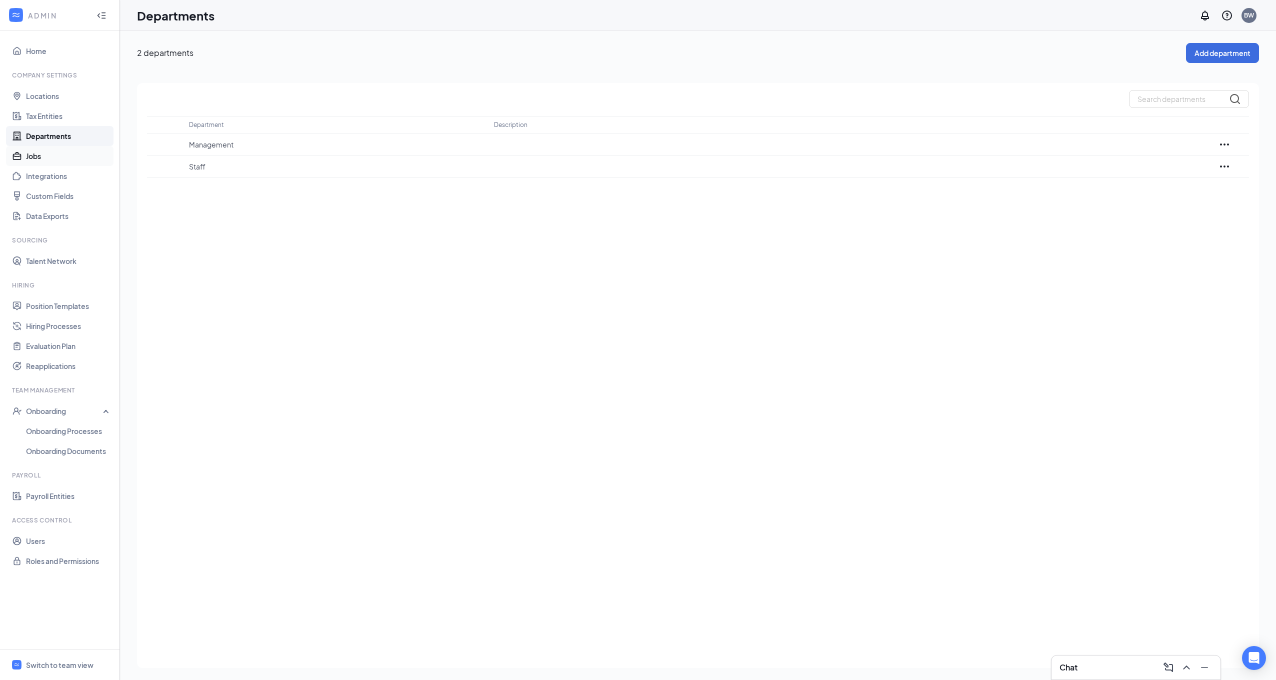
click at [65, 151] on link "Jobs" at bounding box center [68, 156] width 85 height 20
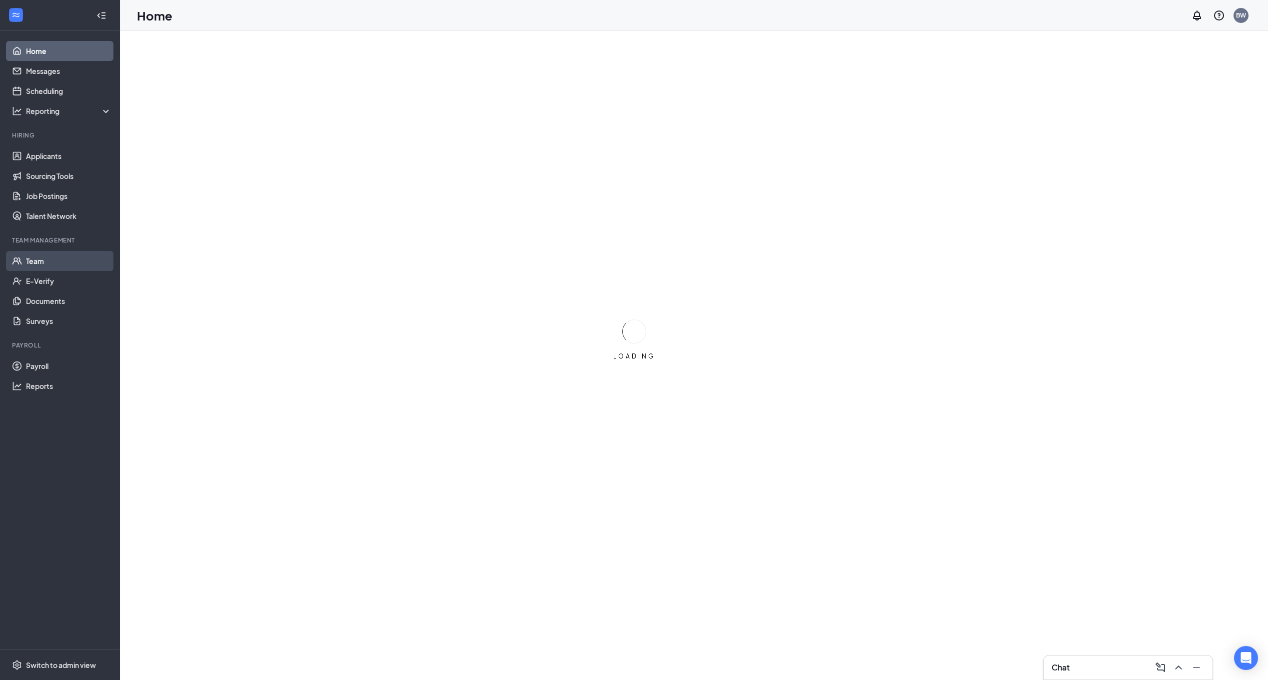
click at [43, 262] on link "Team" at bounding box center [68, 261] width 85 height 20
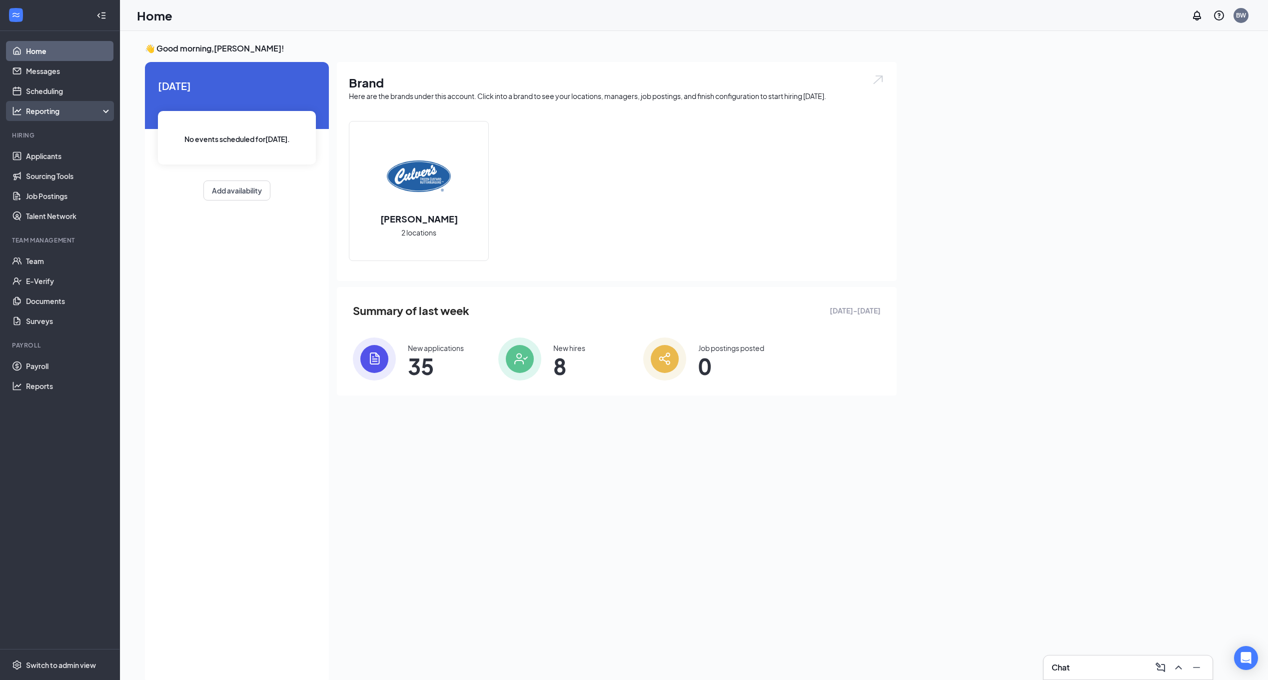
click at [93, 111] on div "Reporting" at bounding box center [69, 111] width 86 height 10
click at [100, 111] on div "Reporting" at bounding box center [69, 111] width 86 height 10
click at [78, 127] on link "Dashboards" at bounding box center [68, 131] width 85 height 20
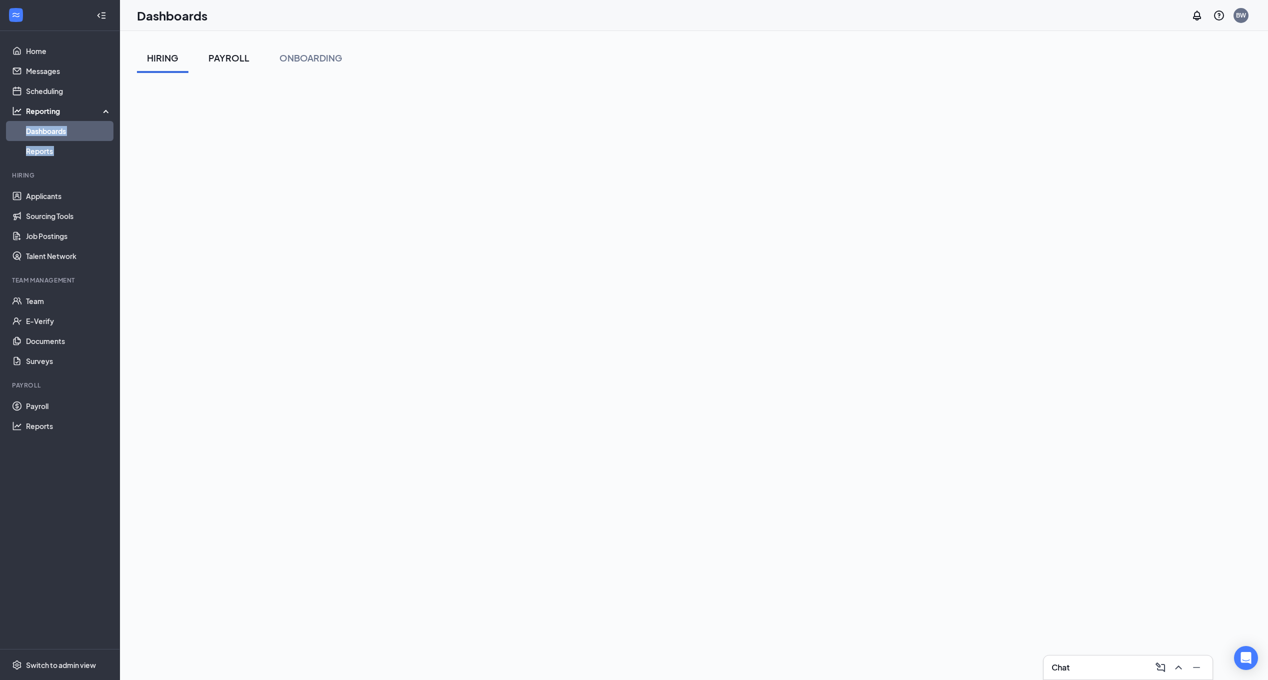
click at [218, 51] on div "PAYROLL" at bounding box center [228, 57] width 41 height 12
click at [227, 107] on div "Labor cost allocation Overtime Wages Alerts" at bounding box center [197, 155] width 120 height 96
click at [218, 95] on div "Labor cost allocation" at bounding box center [187, 95] width 85 height 12
click at [227, 98] on icon "ChevronDown" at bounding box center [224, 95] width 12 height 12
click at [294, 99] on div "Labor cost allocation" at bounding box center [694, 95] width 1114 height 20
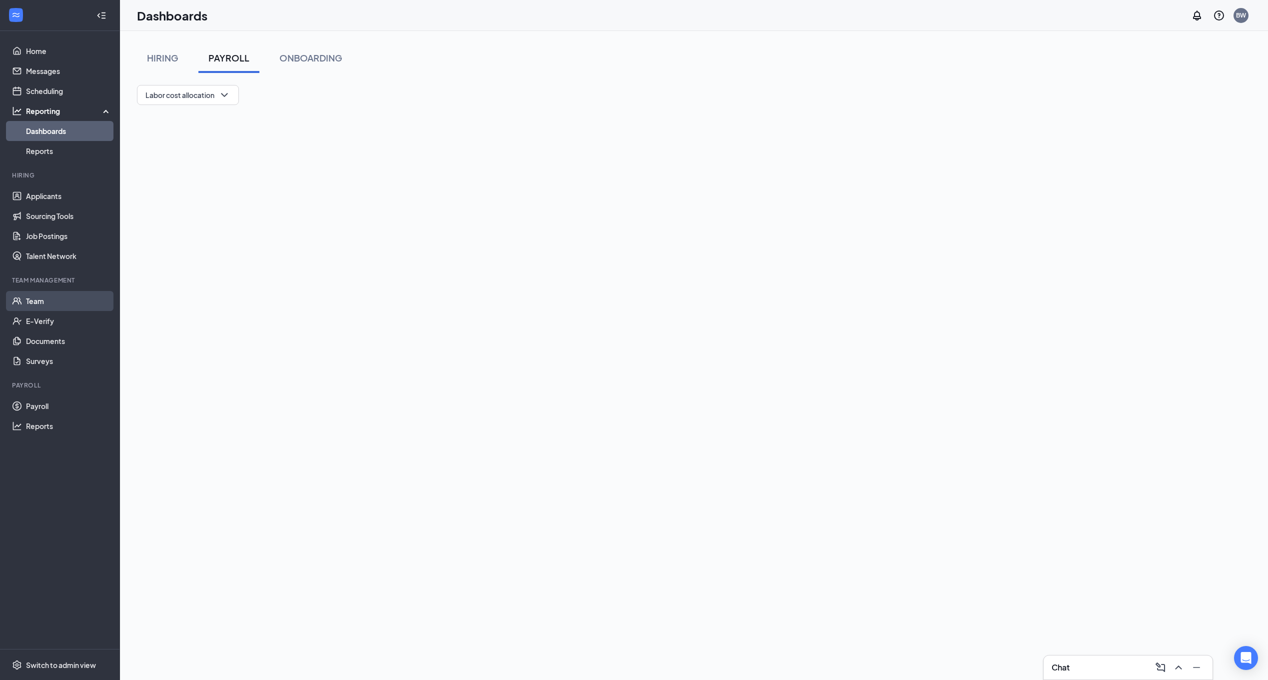
click at [27, 297] on link "Team" at bounding box center [68, 301] width 85 height 20
